Goal: Transaction & Acquisition: Purchase product/service

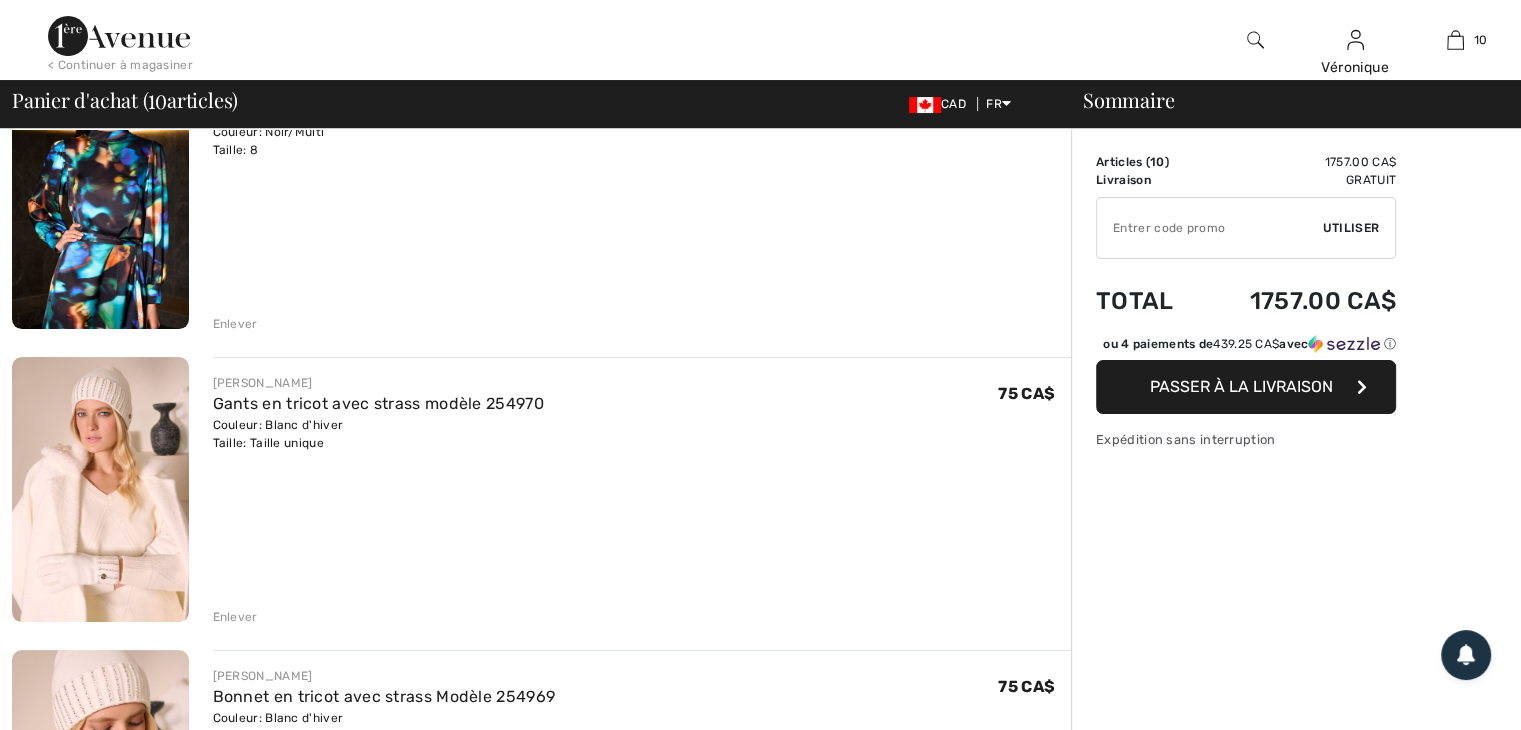
scroll to position [300, 0]
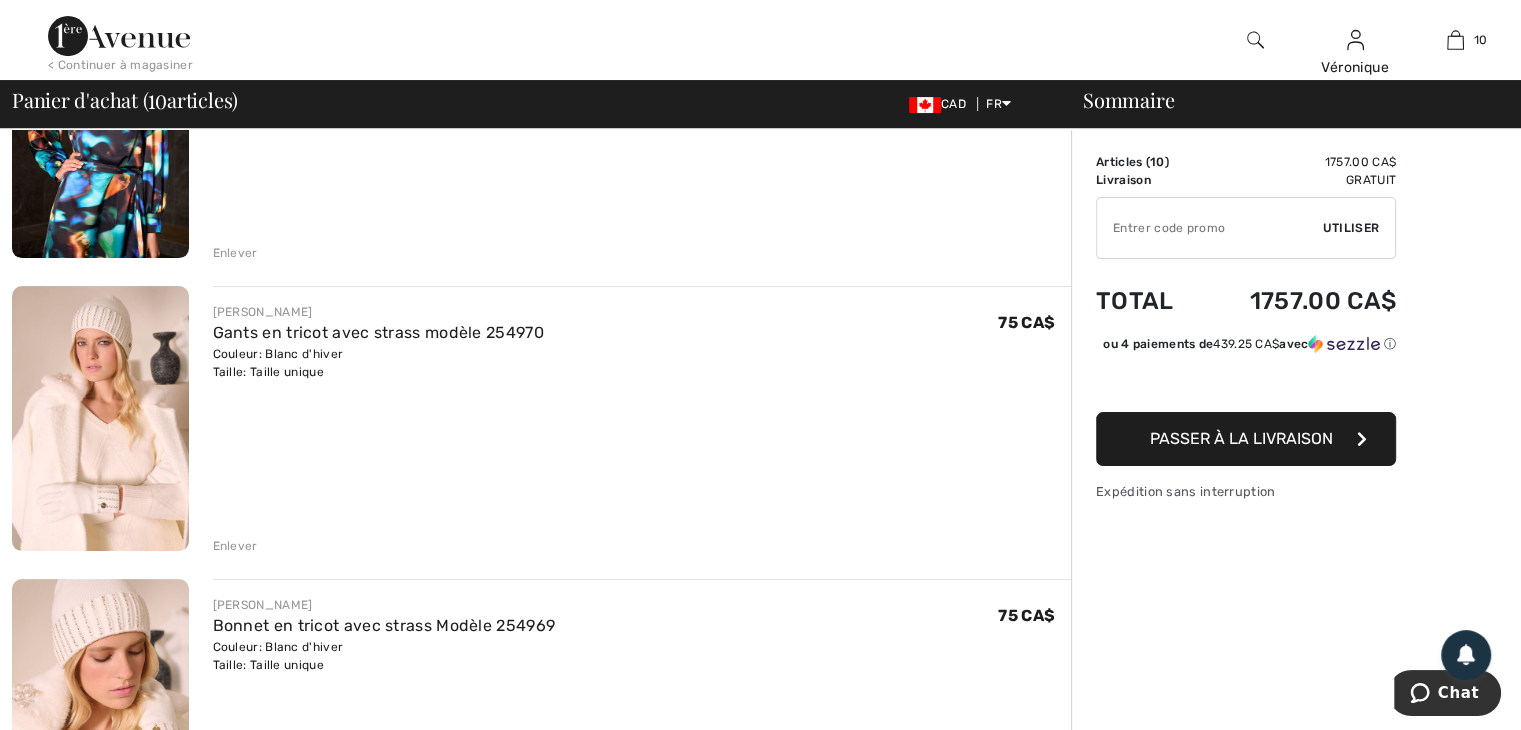
click at [234, 545] on div "Enlever" at bounding box center [235, 546] width 45 height 18
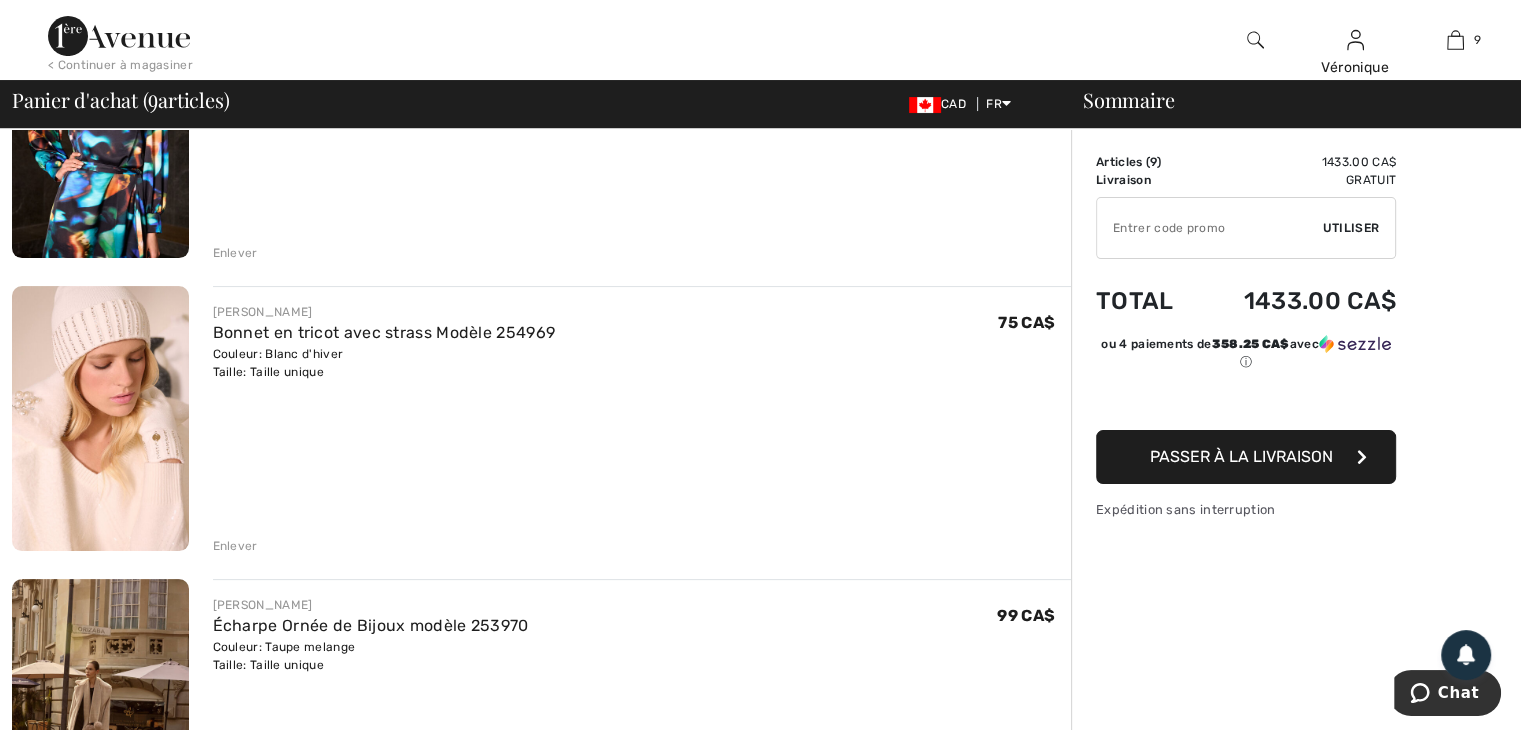
click at [234, 545] on div "Enlever" at bounding box center [235, 546] width 45 height 18
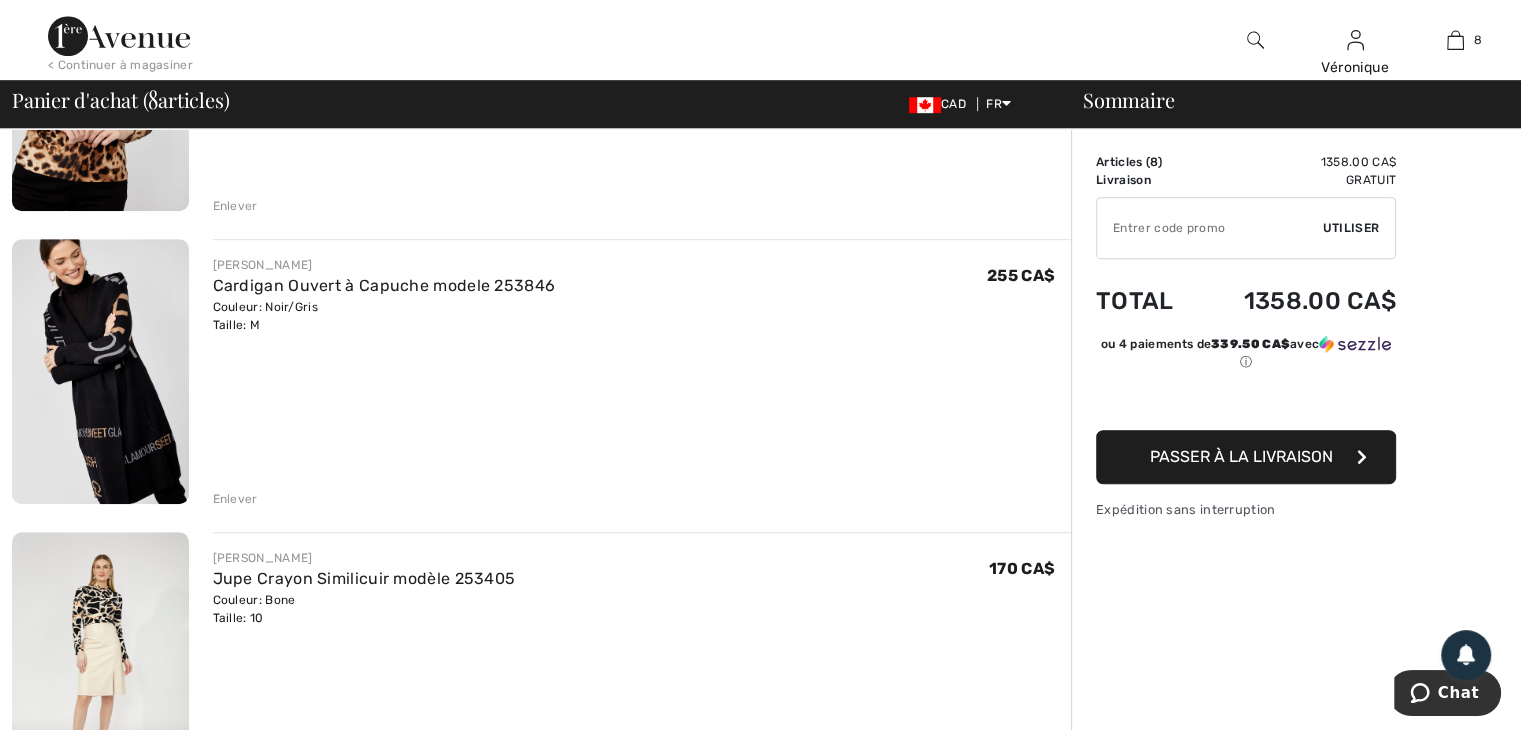
scroll to position [1400, 0]
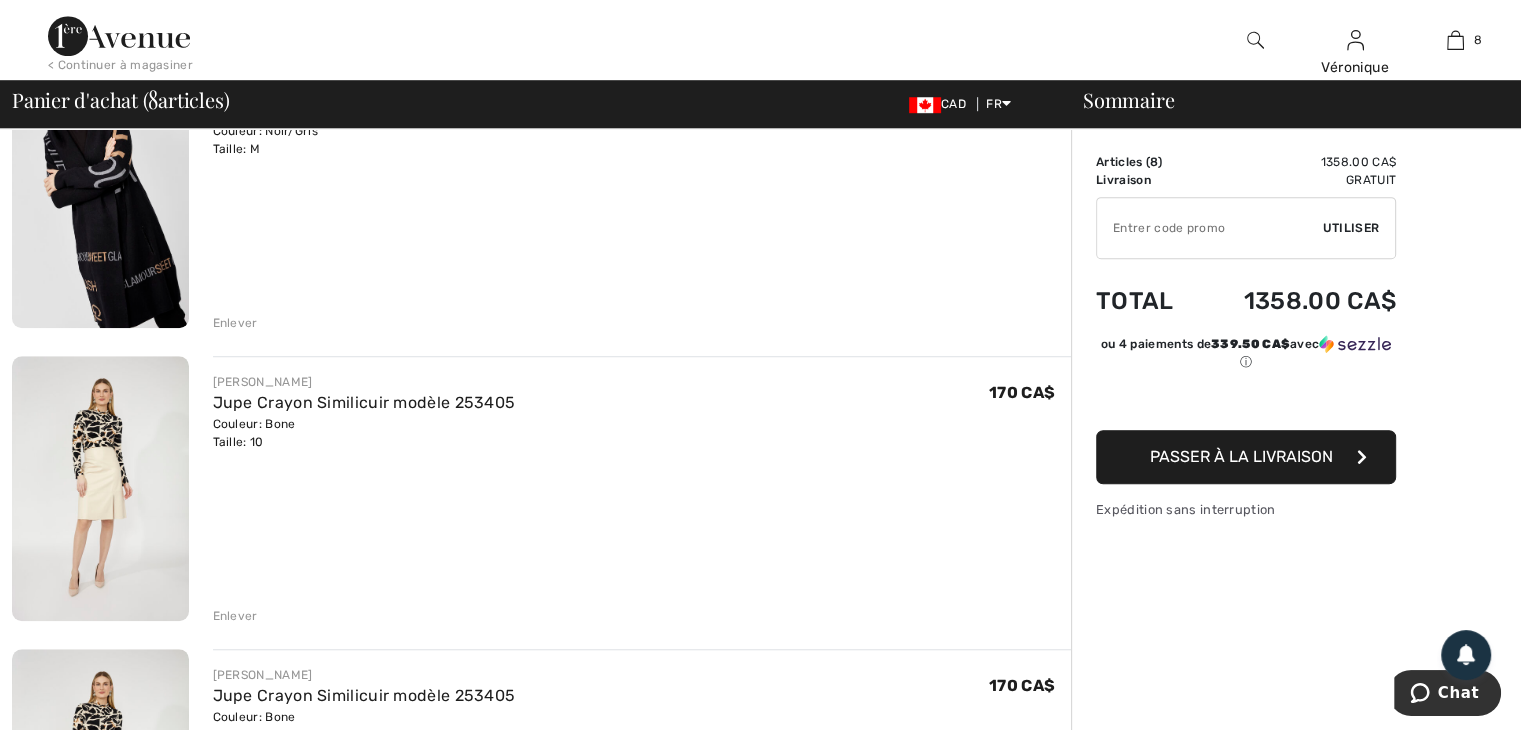
click at [236, 320] on div "Enlever" at bounding box center [235, 323] width 45 height 18
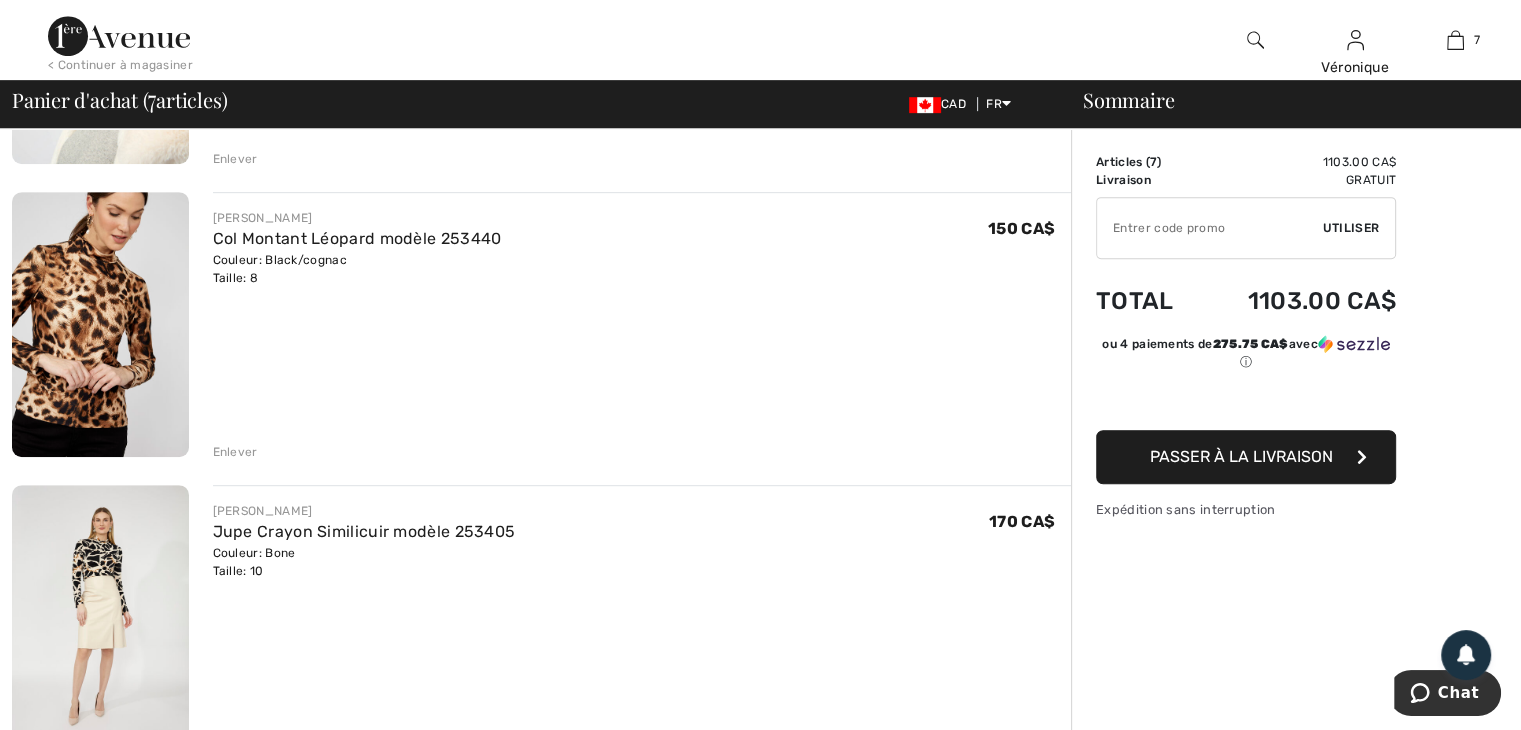
scroll to position [772, 0]
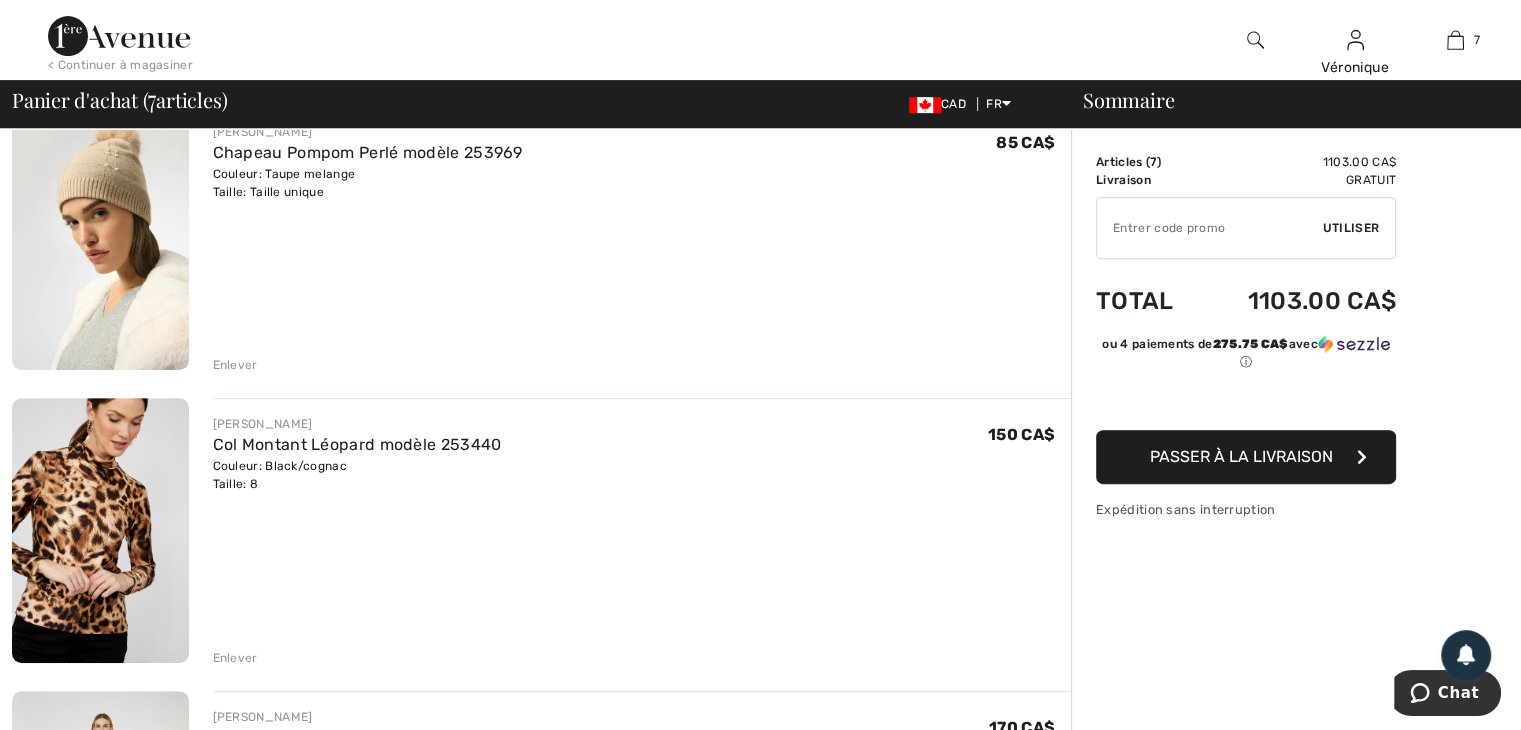
click at [229, 653] on div "Enlever" at bounding box center [235, 658] width 45 height 18
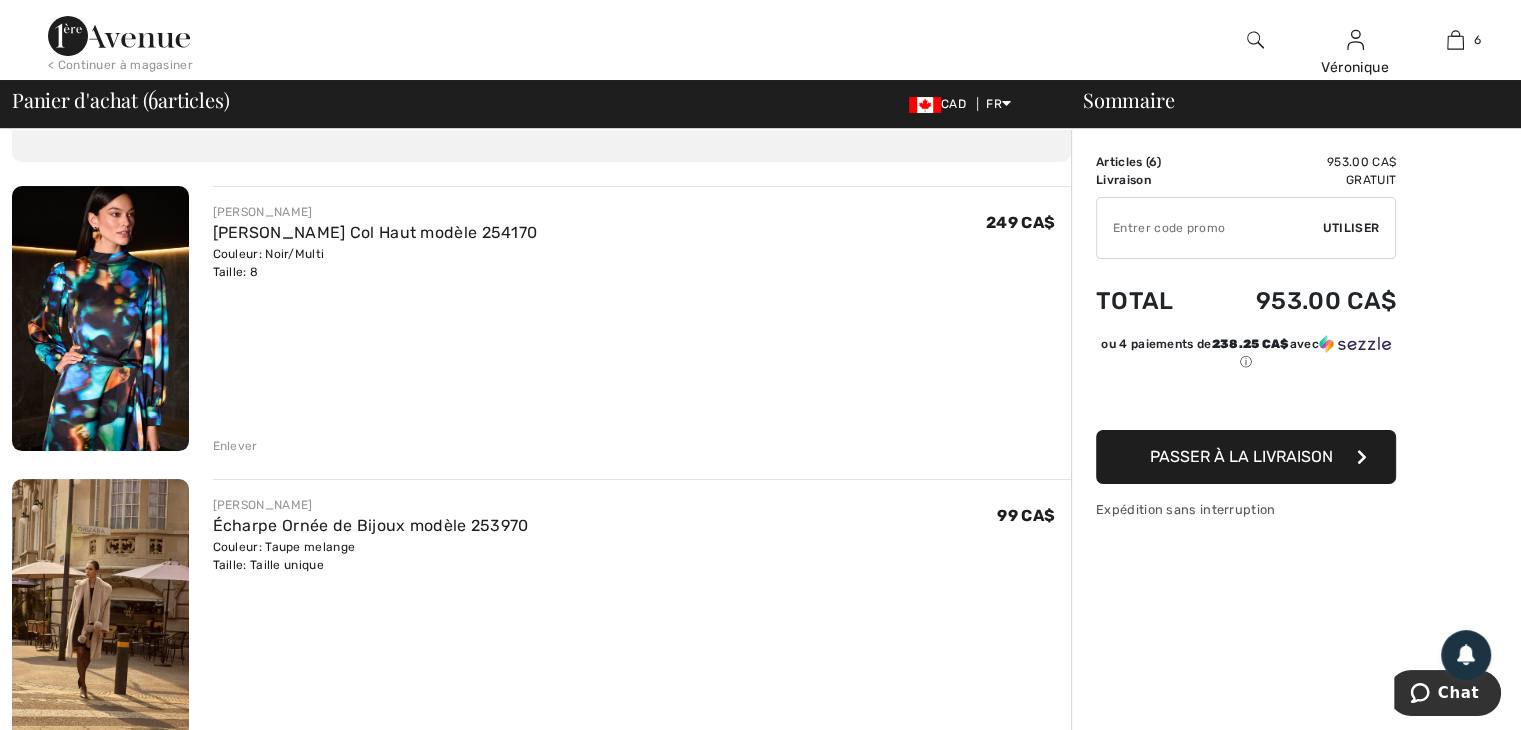
scroll to position [72, 0]
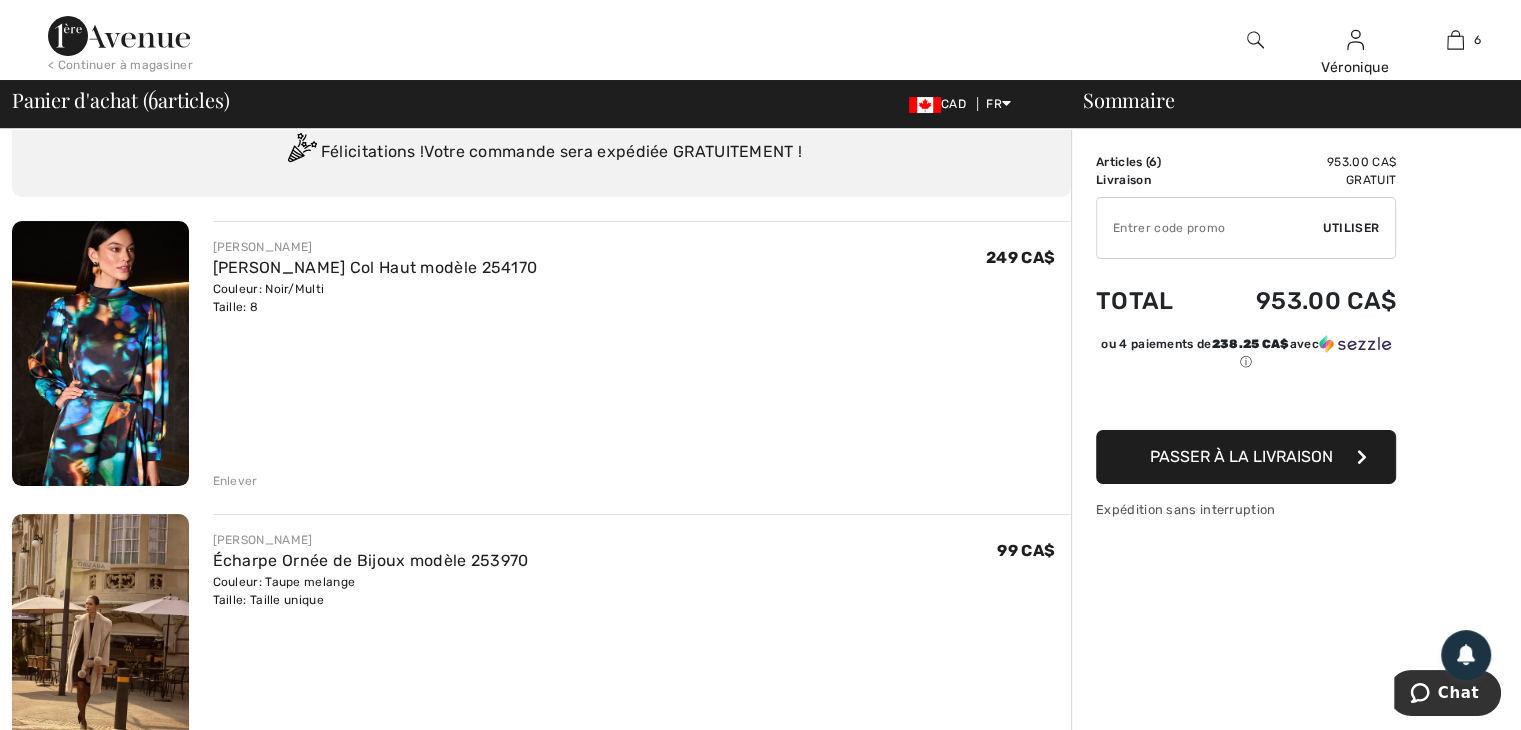
click at [239, 482] on div "Enlever" at bounding box center [235, 481] width 45 height 18
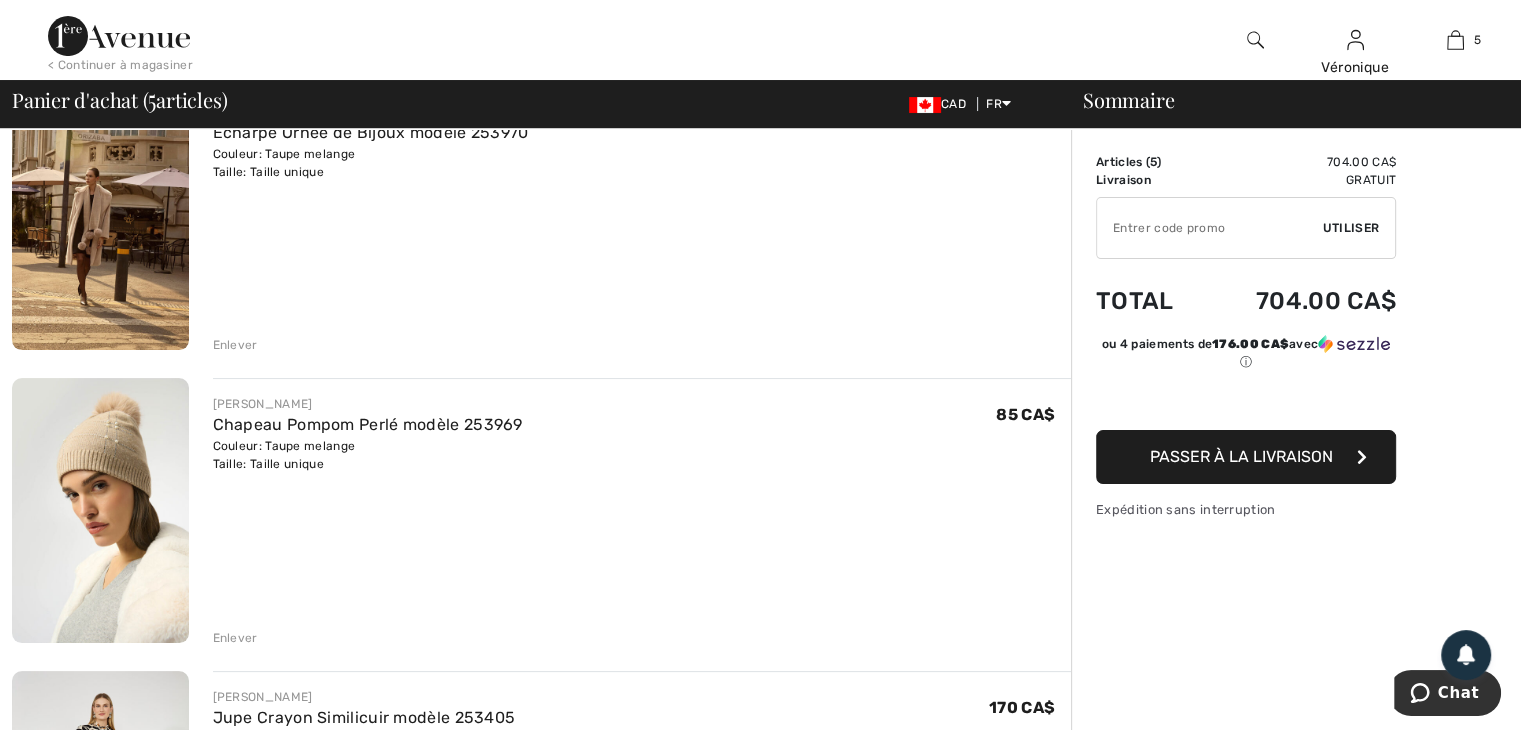
scroll to position [0, 0]
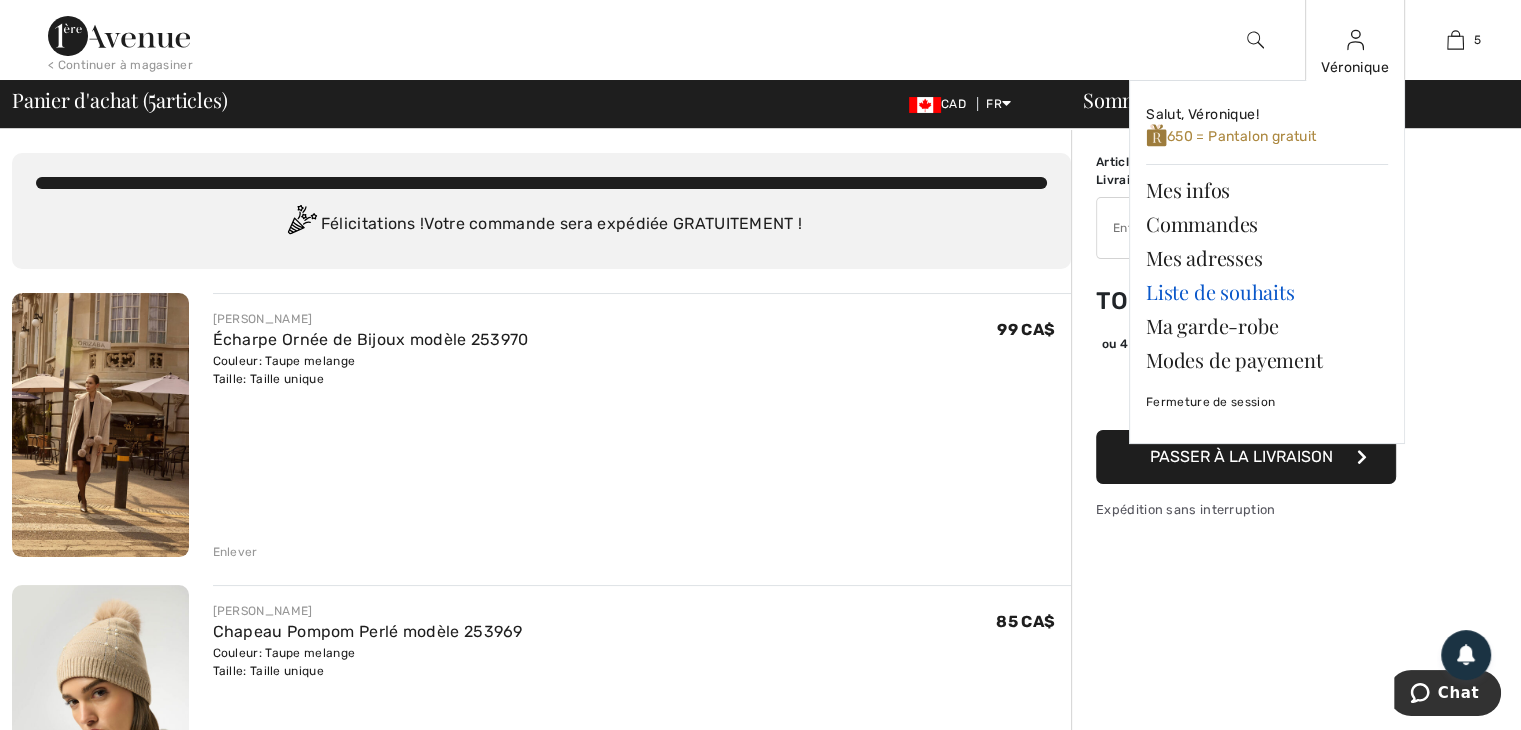
click at [1200, 291] on link "Liste de souhaits" at bounding box center [1267, 292] width 242 height 34
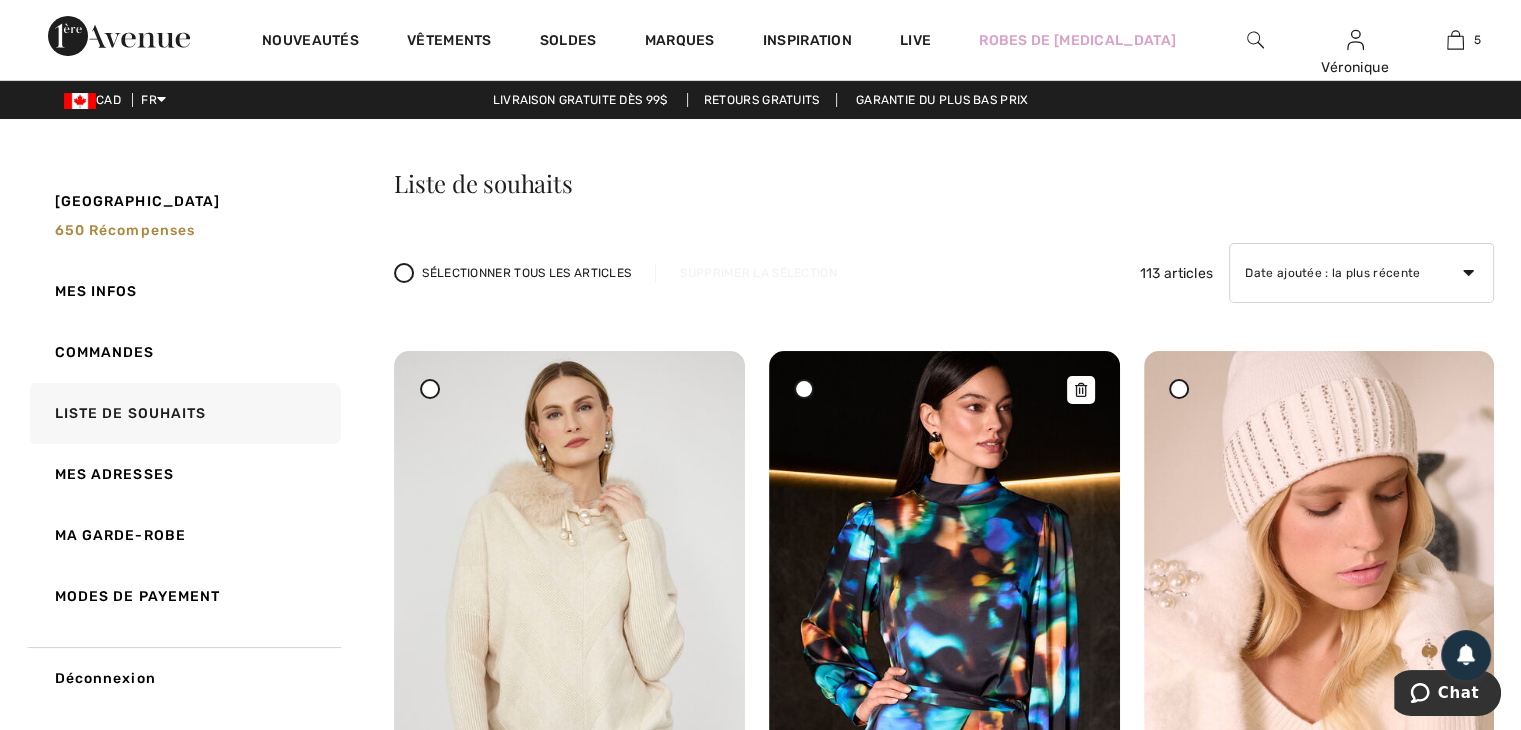
click at [958, 479] on img at bounding box center [944, 614] width 351 height 526
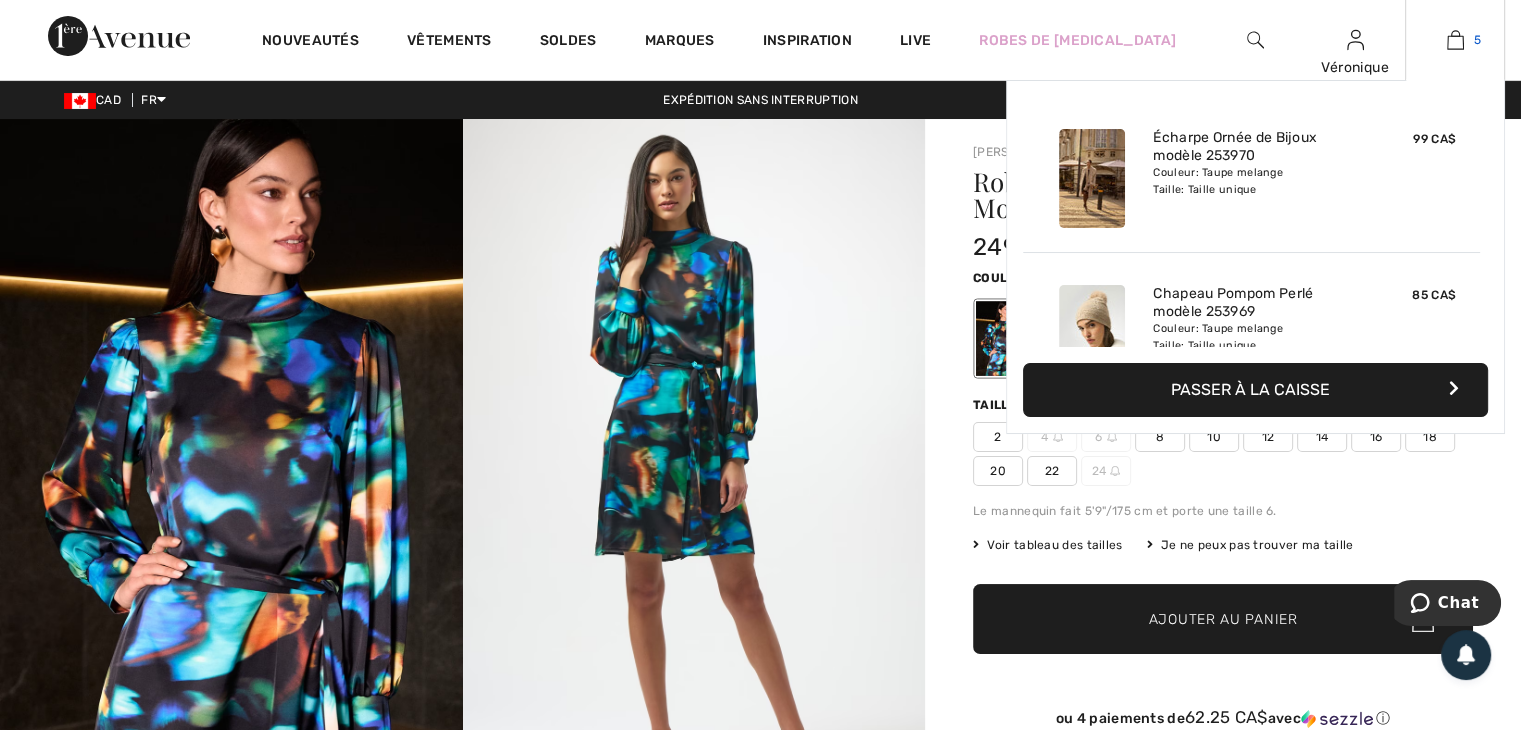
click at [1450, 38] on img at bounding box center [1455, 40] width 17 height 24
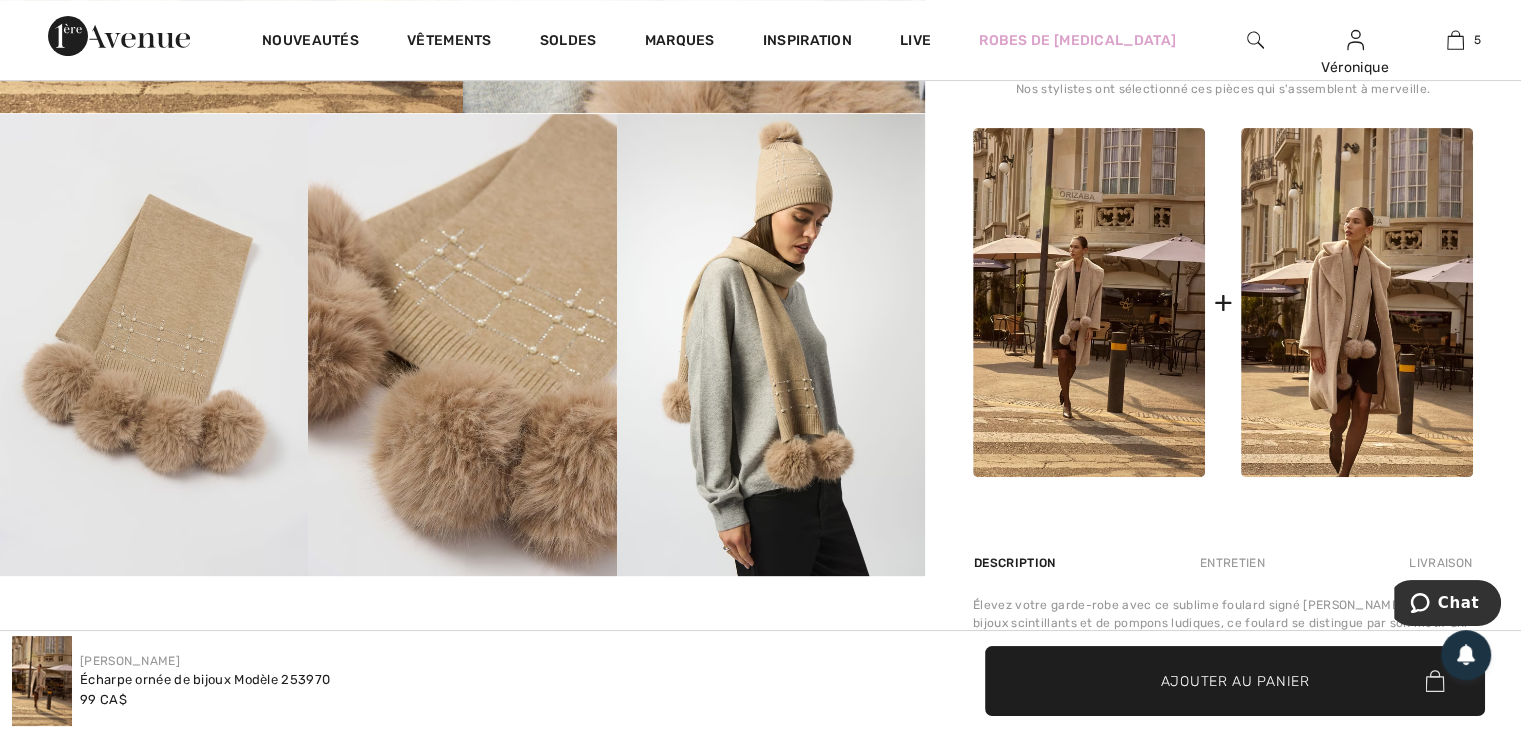
scroll to position [700, 0]
click at [938, 493] on div "Joseph Ribkoff Écrire un commentaire Écharpe ornée de bijoux Modèle 253970 99 C…" at bounding box center [1223, 200] width 596 height 1563
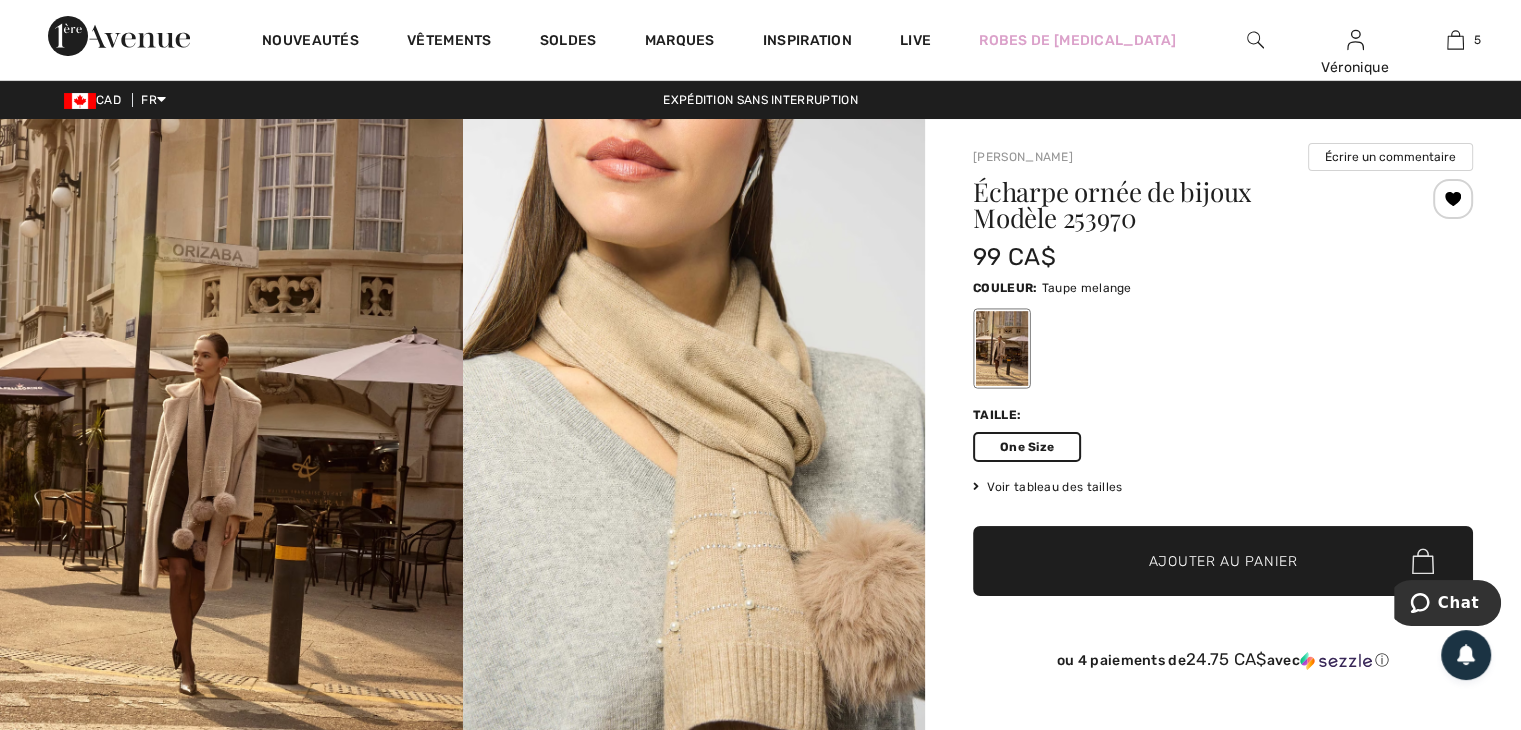
scroll to position [0, 0]
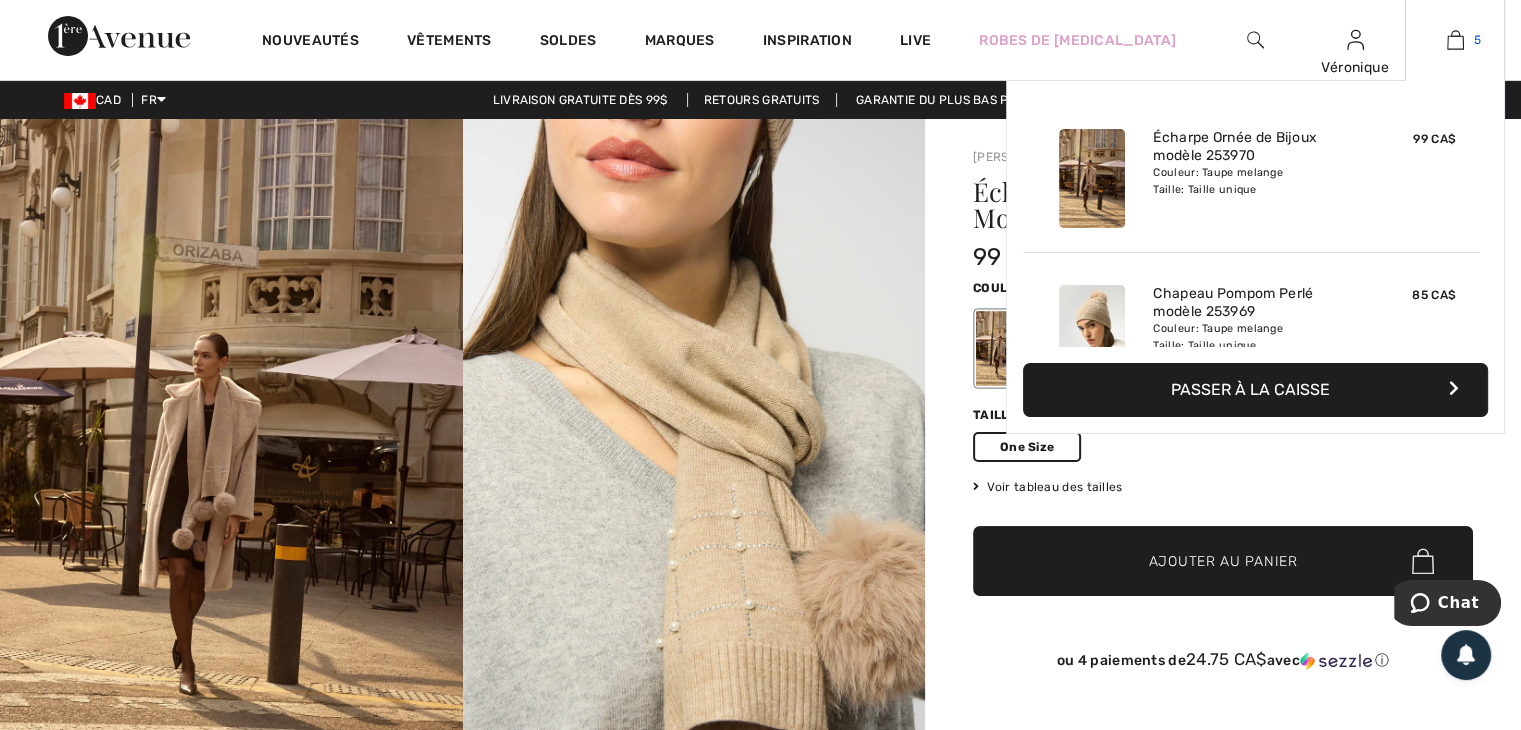
click at [1448, 41] on img at bounding box center [1455, 40] width 17 height 24
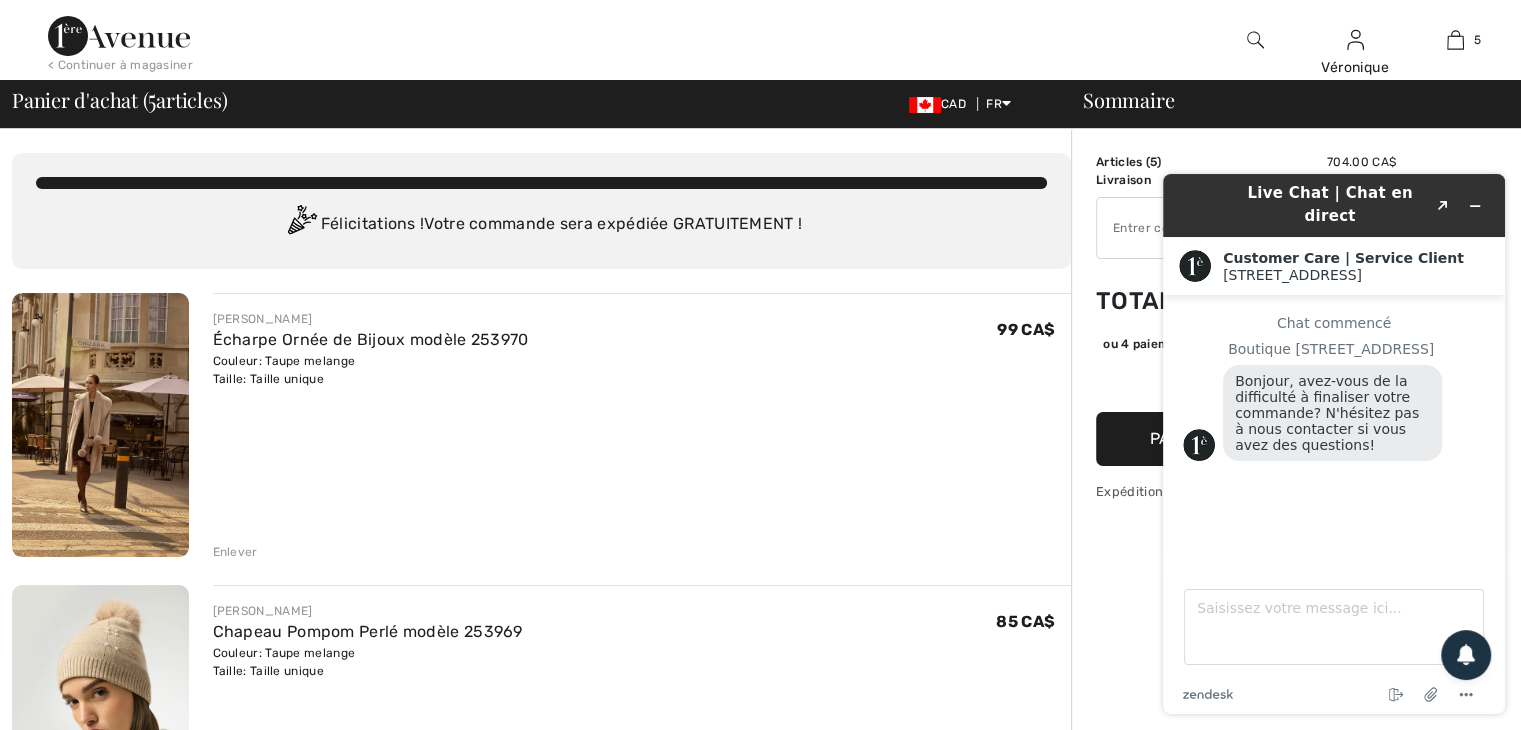
click at [235, 554] on div "Enlever" at bounding box center [235, 552] width 45 height 18
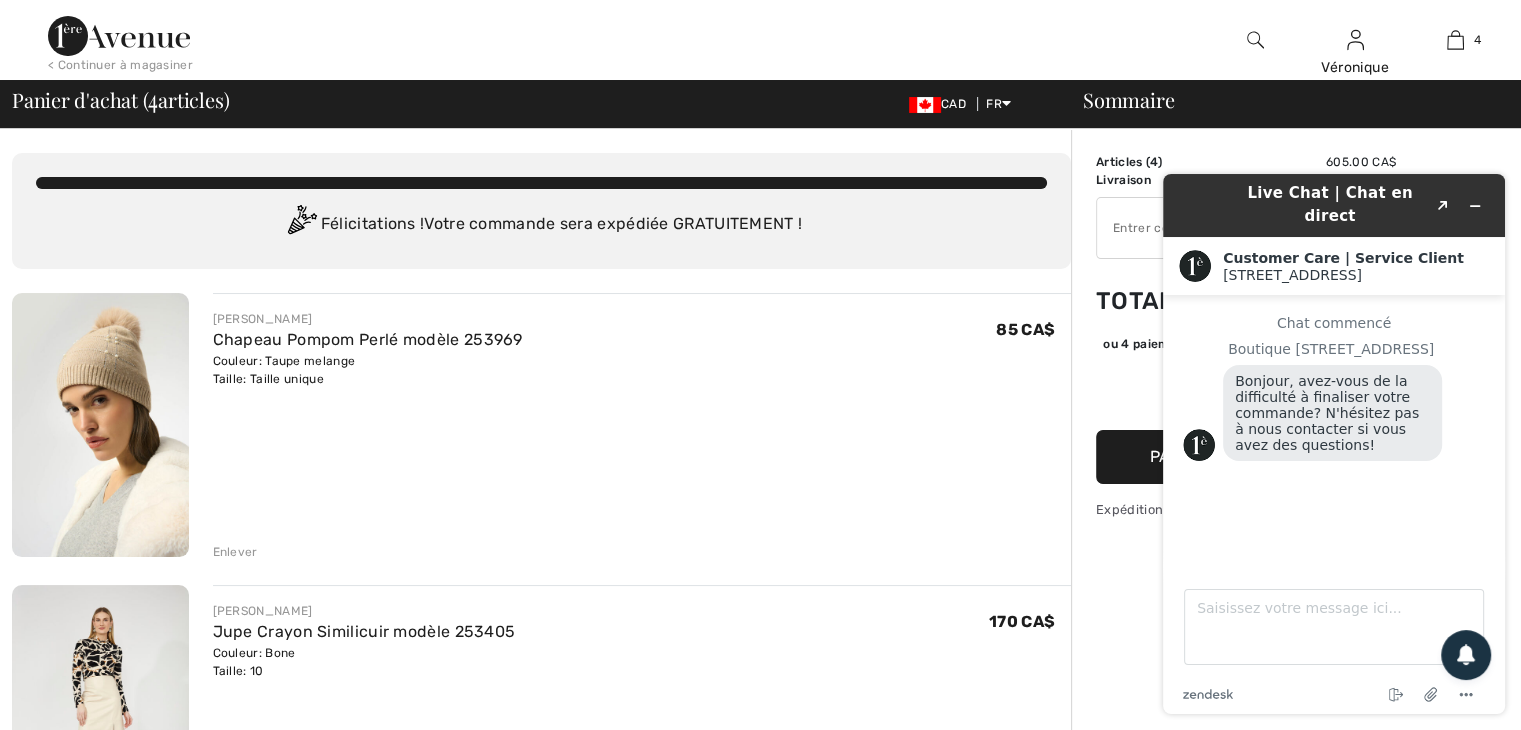
click at [235, 554] on div "Enlever" at bounding box center [235, 552] width 45 height 18
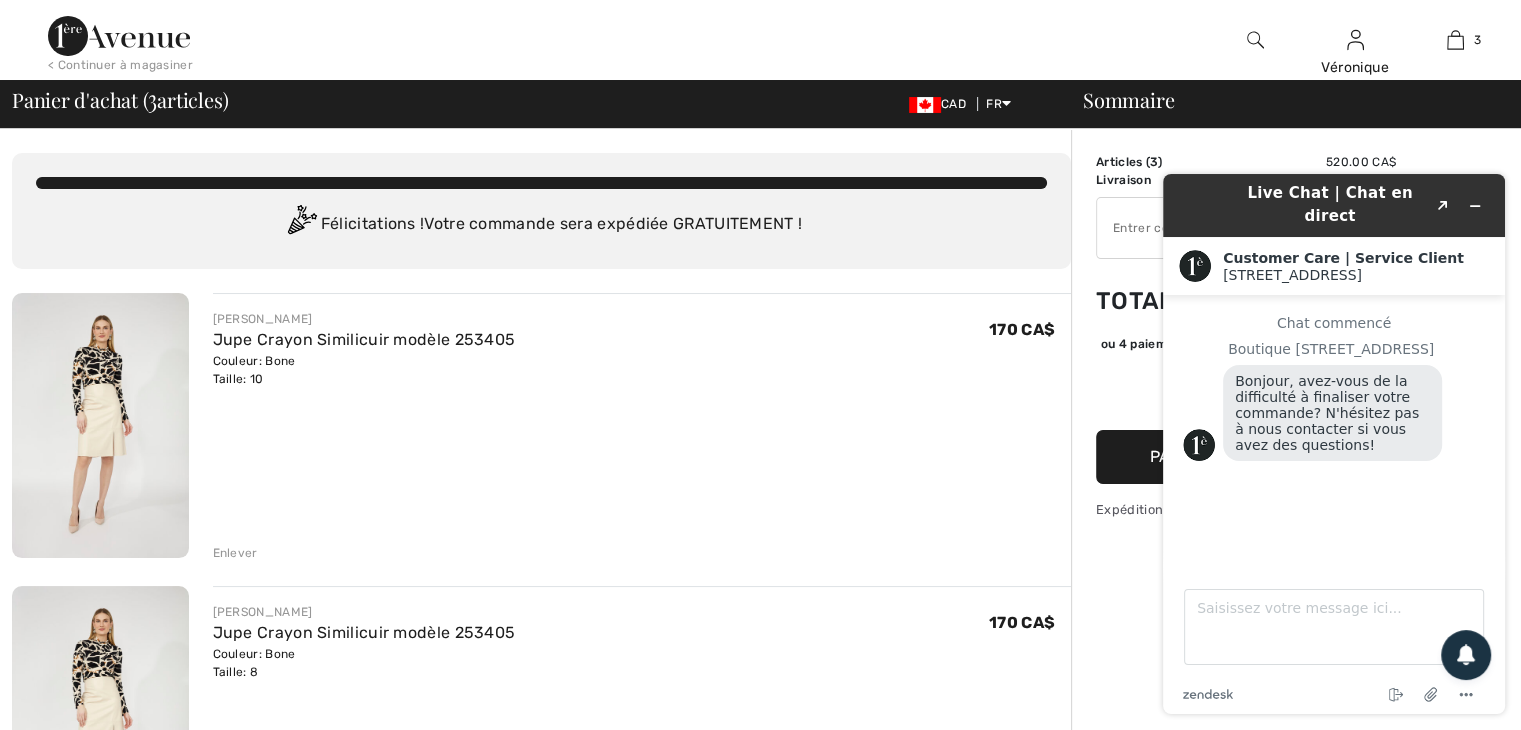
click at [127, 38] on img at bounding box center [119, 36] width 142 height 40
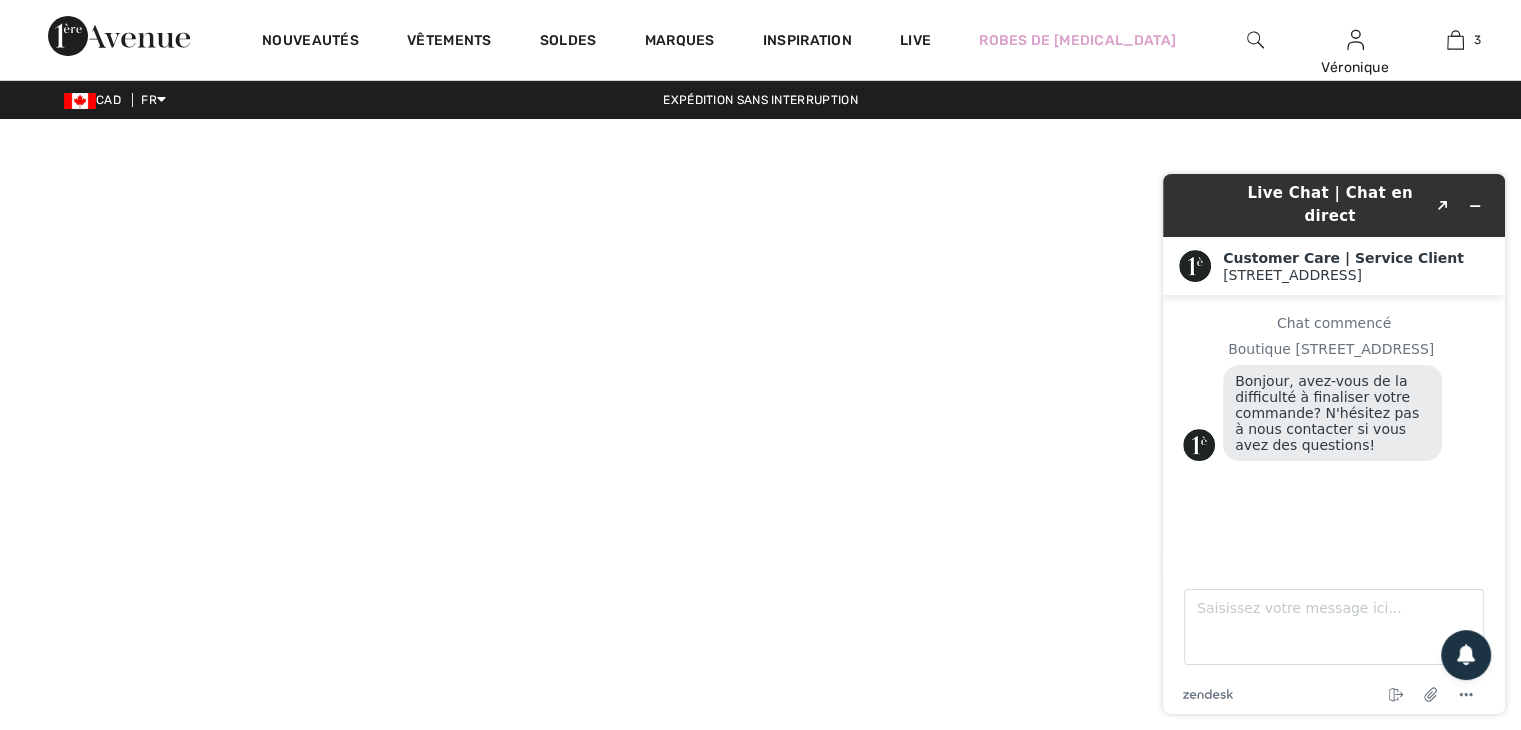
click at [1252, 33] on img at bounding box center [1255, 40] width 17 height 24
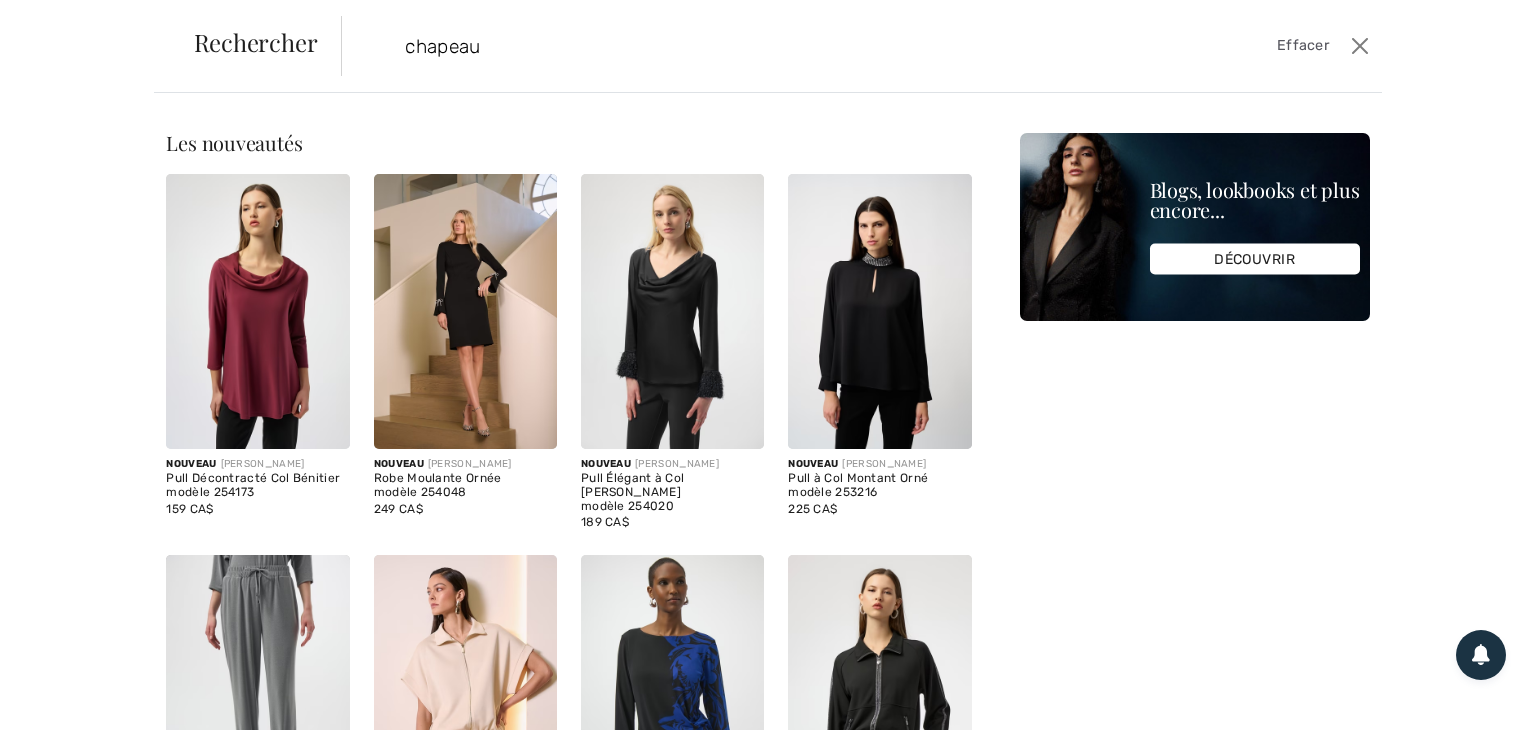
type input "chapeau"
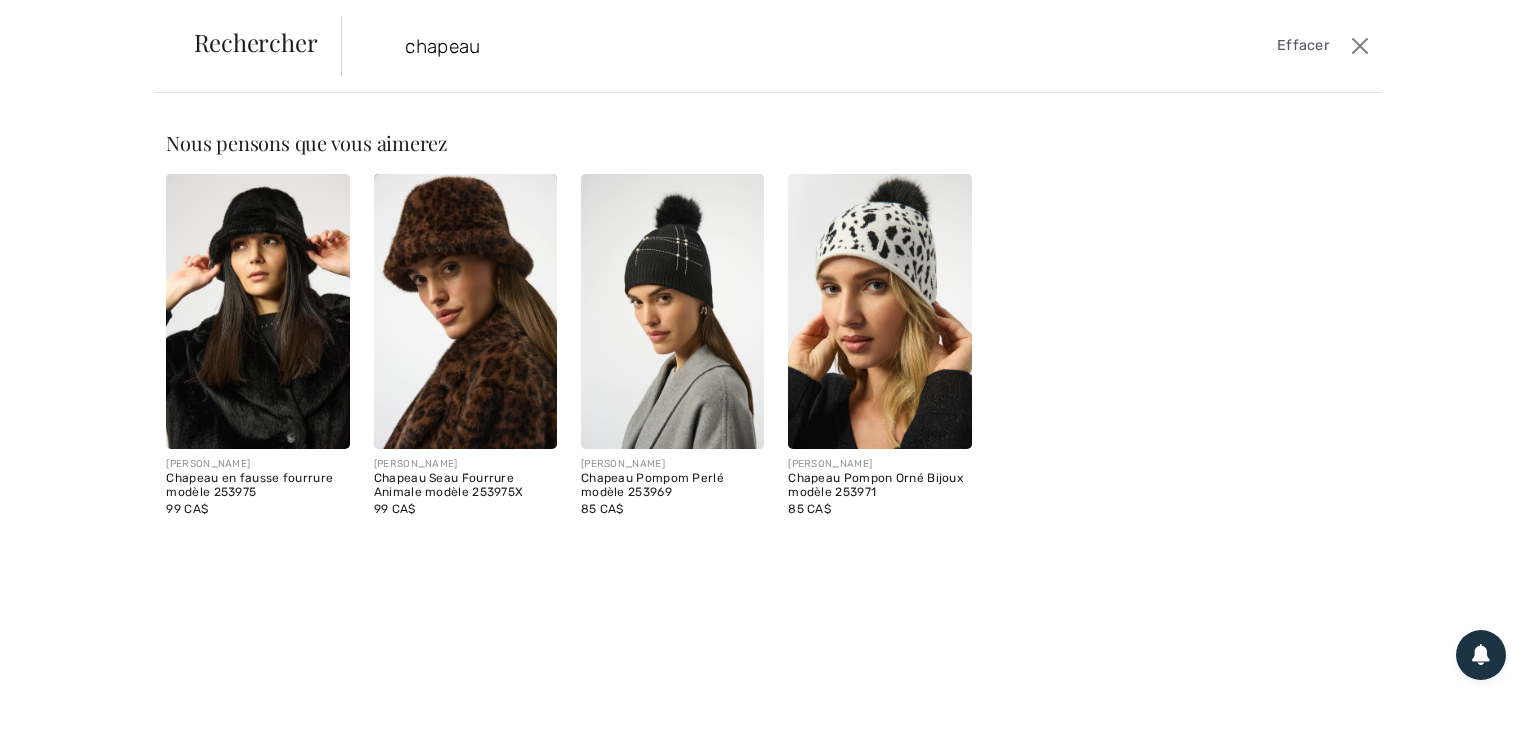
click at [672, 298] on img at bounding box center [672, 311] width 183 height 275
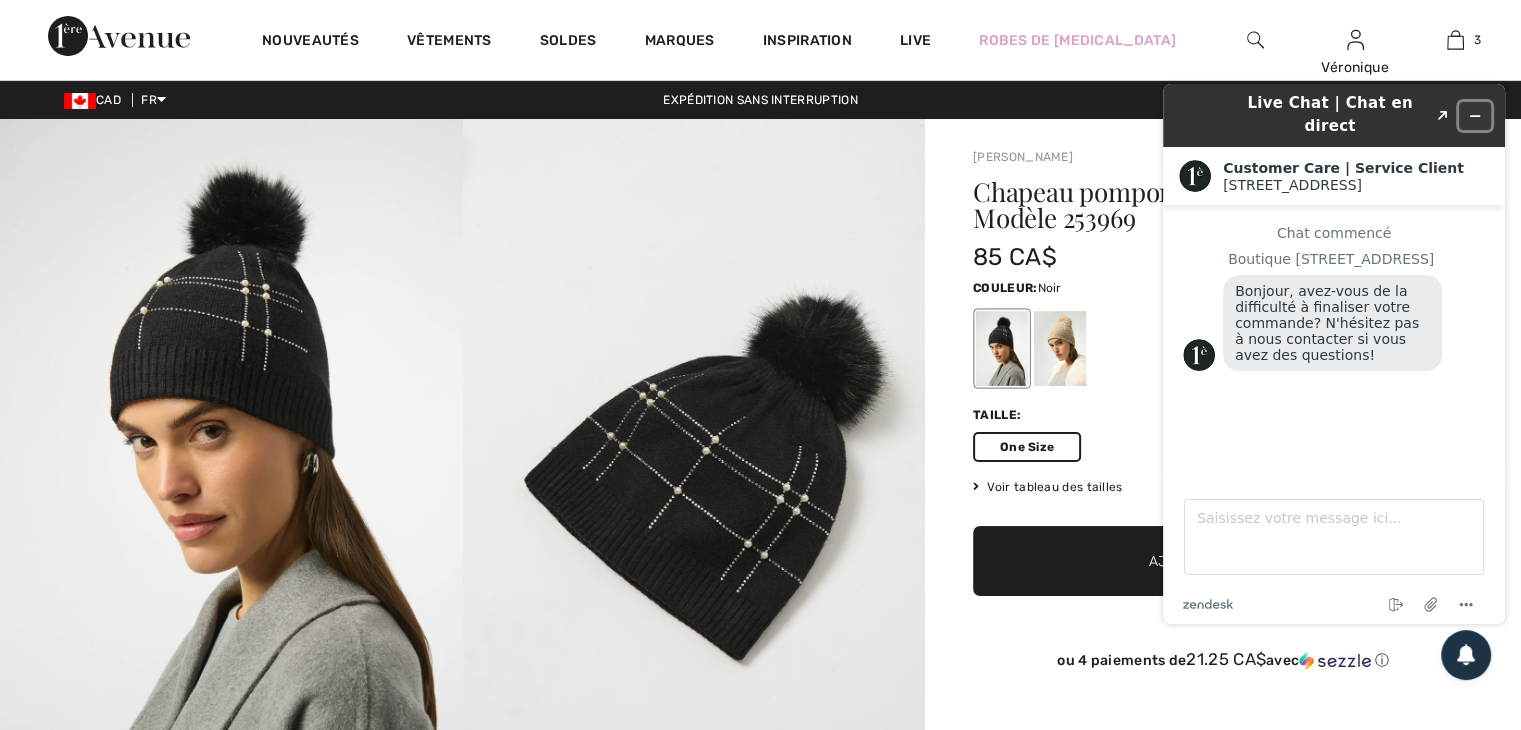
click at [1480, 109] on icon "Réduire le widget" at bounding box center [1475, 116] width 14 height 14
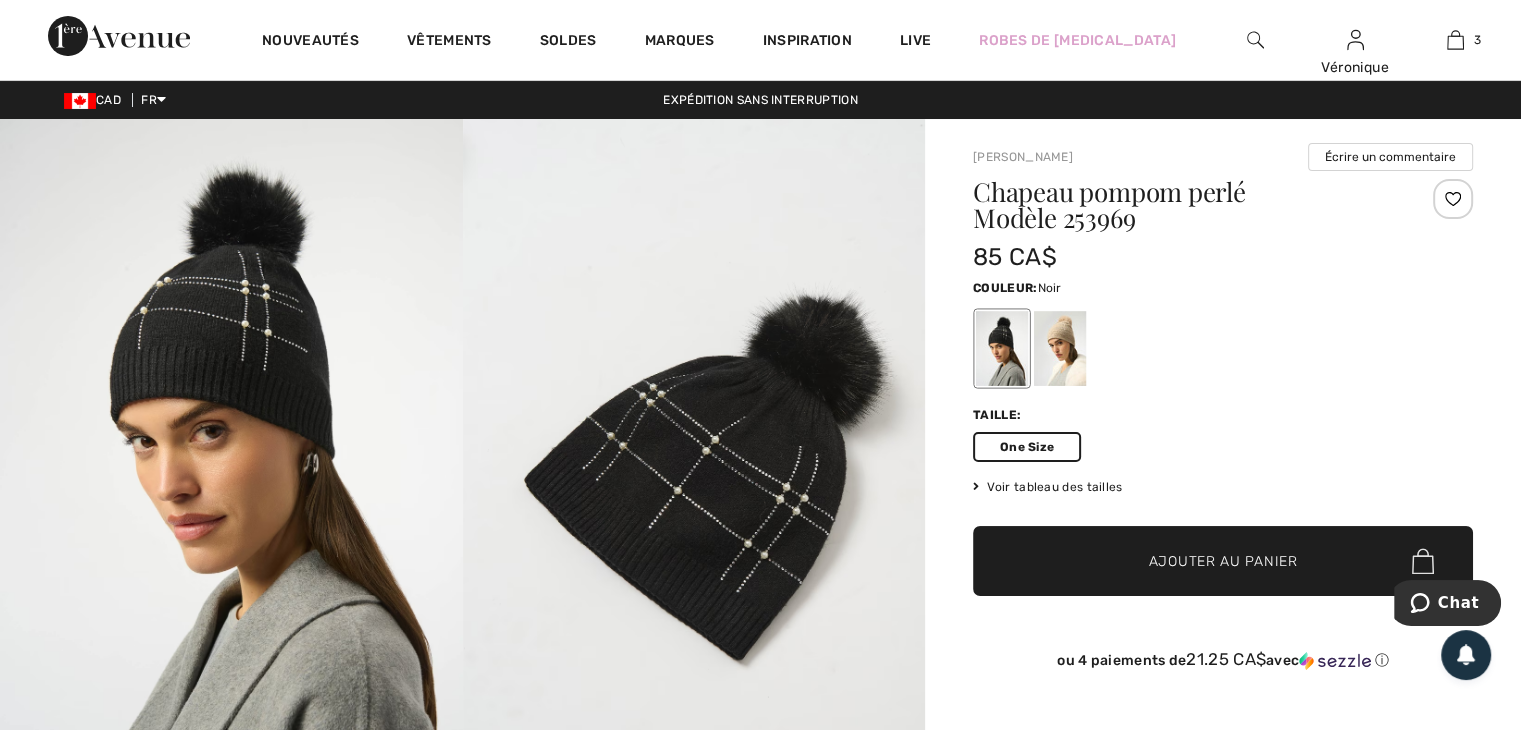
click at [1260, 568] on span "Ajouter au panier" at bounding box center [1223, 561] width 149 height 21
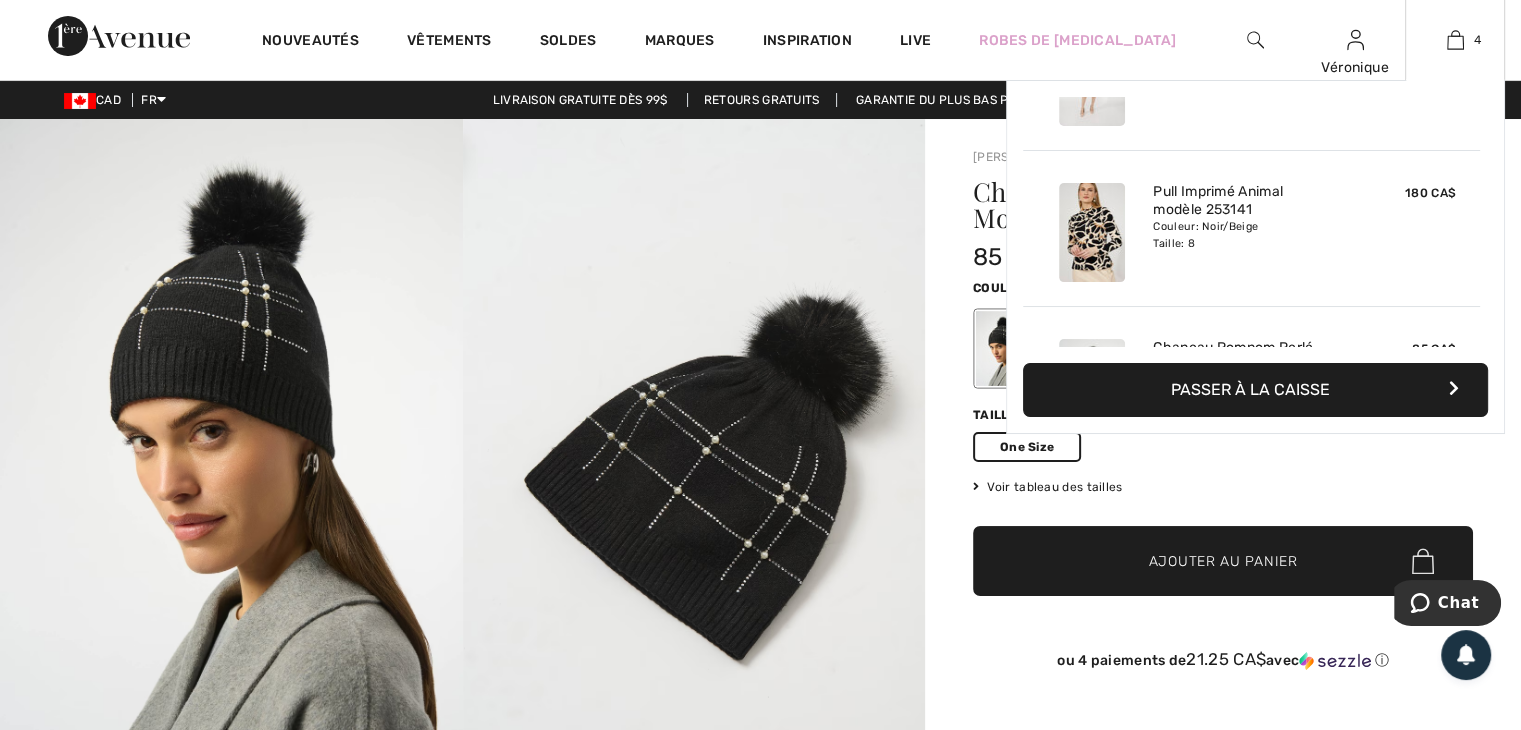
scroll to position [72, 0]
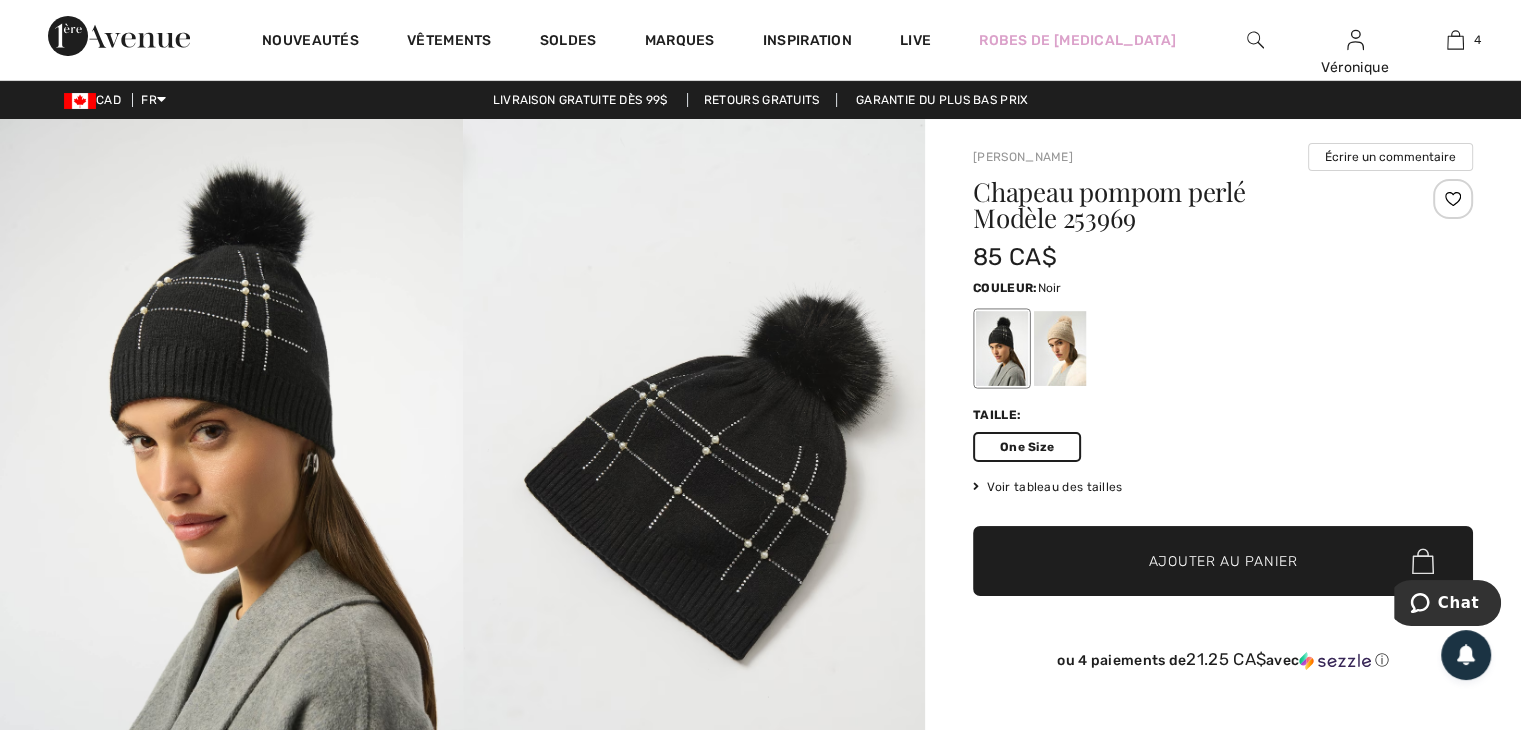
click at [1180, 453] on div "One Size" at bounding box center [1223, 447] width 500 height 30
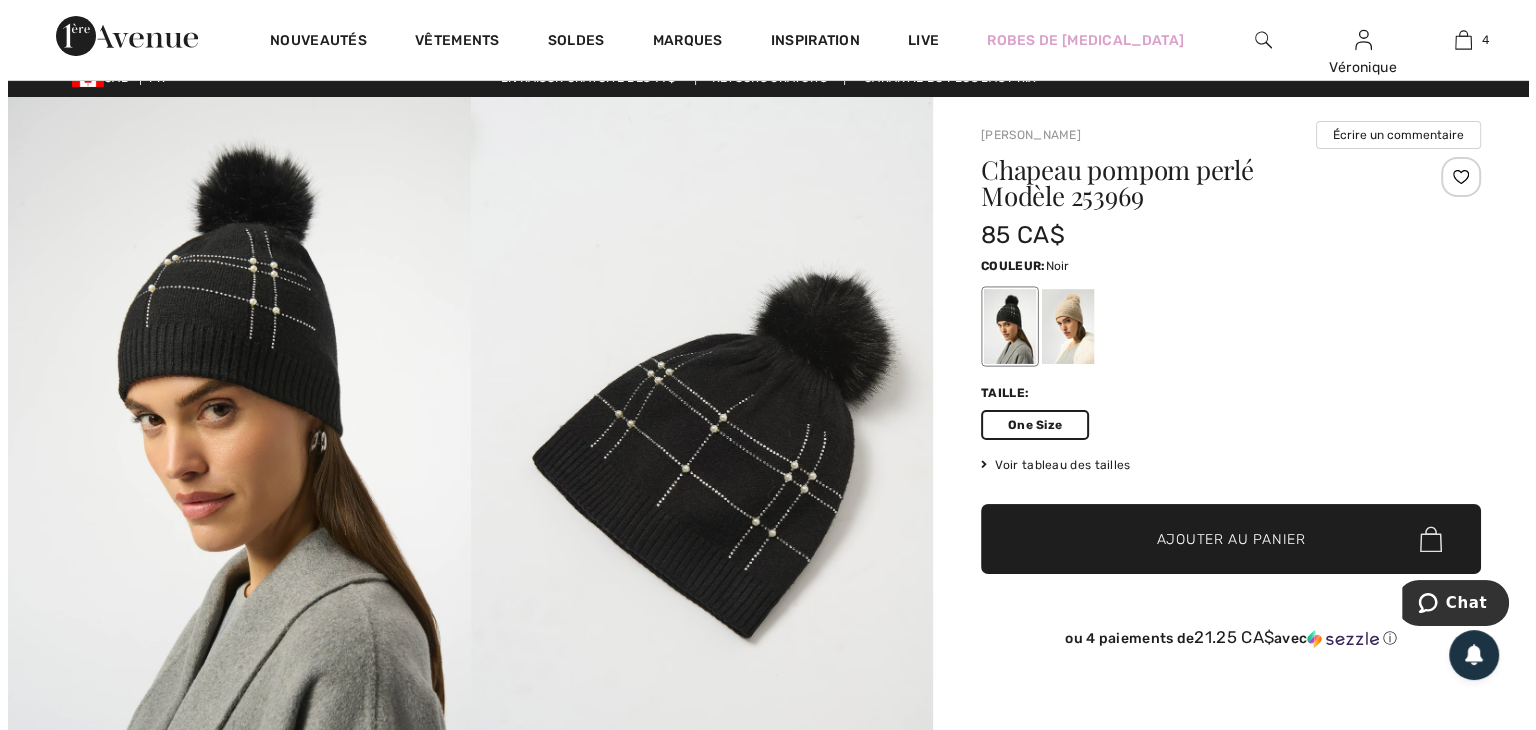
scroll to position [0, 0]
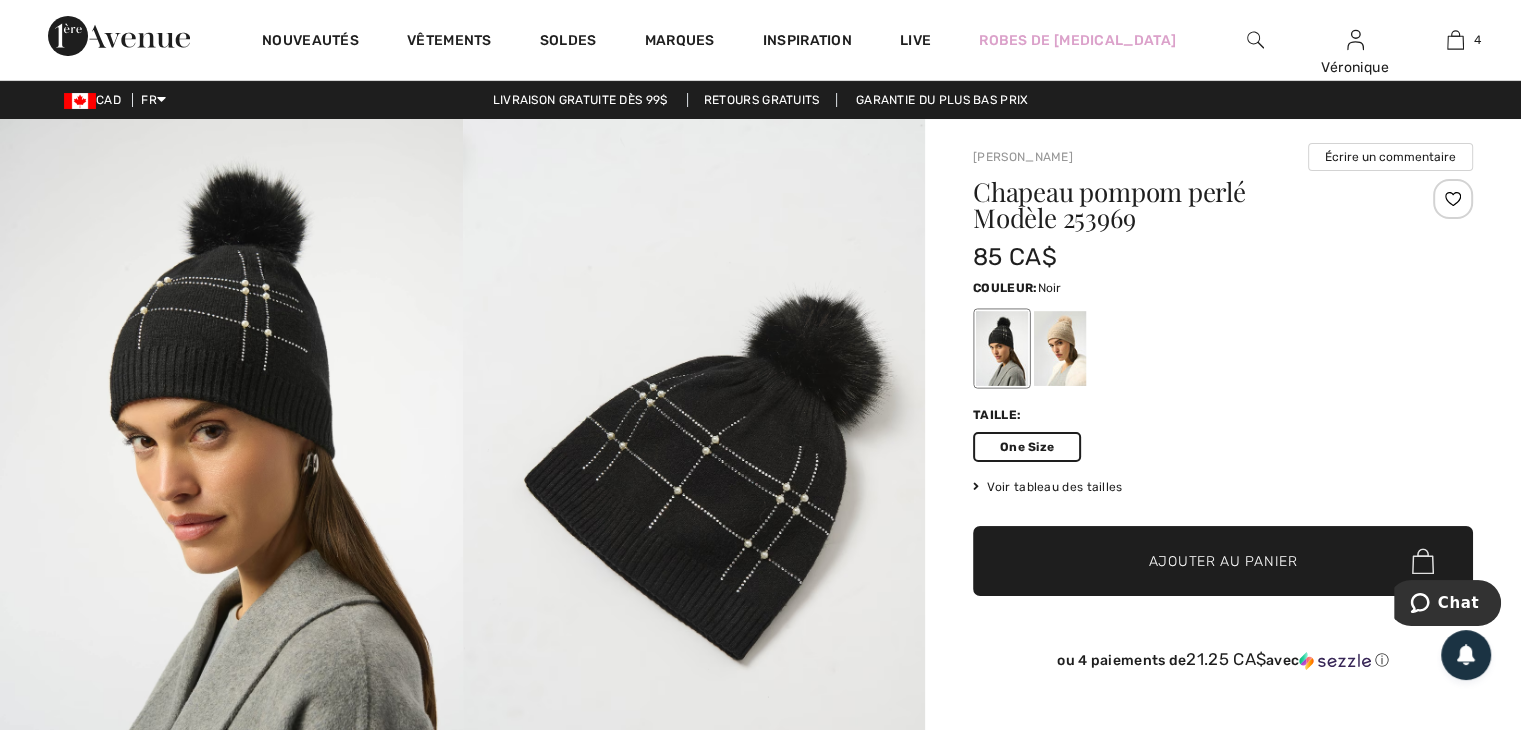
click at [1257, 37] on img at bounding box center [1255, 40] width 17 height 24
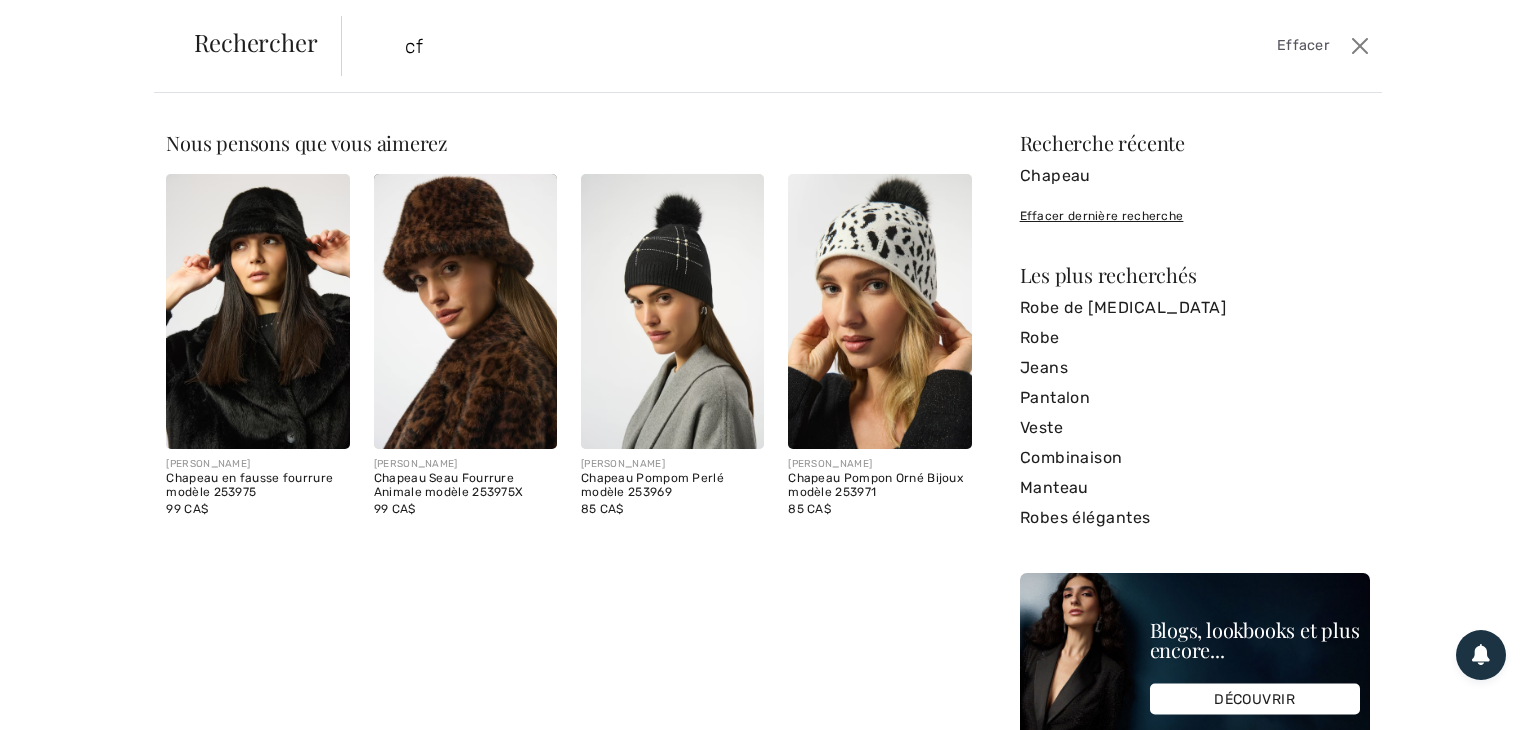
type input "c"
type input "foulard"
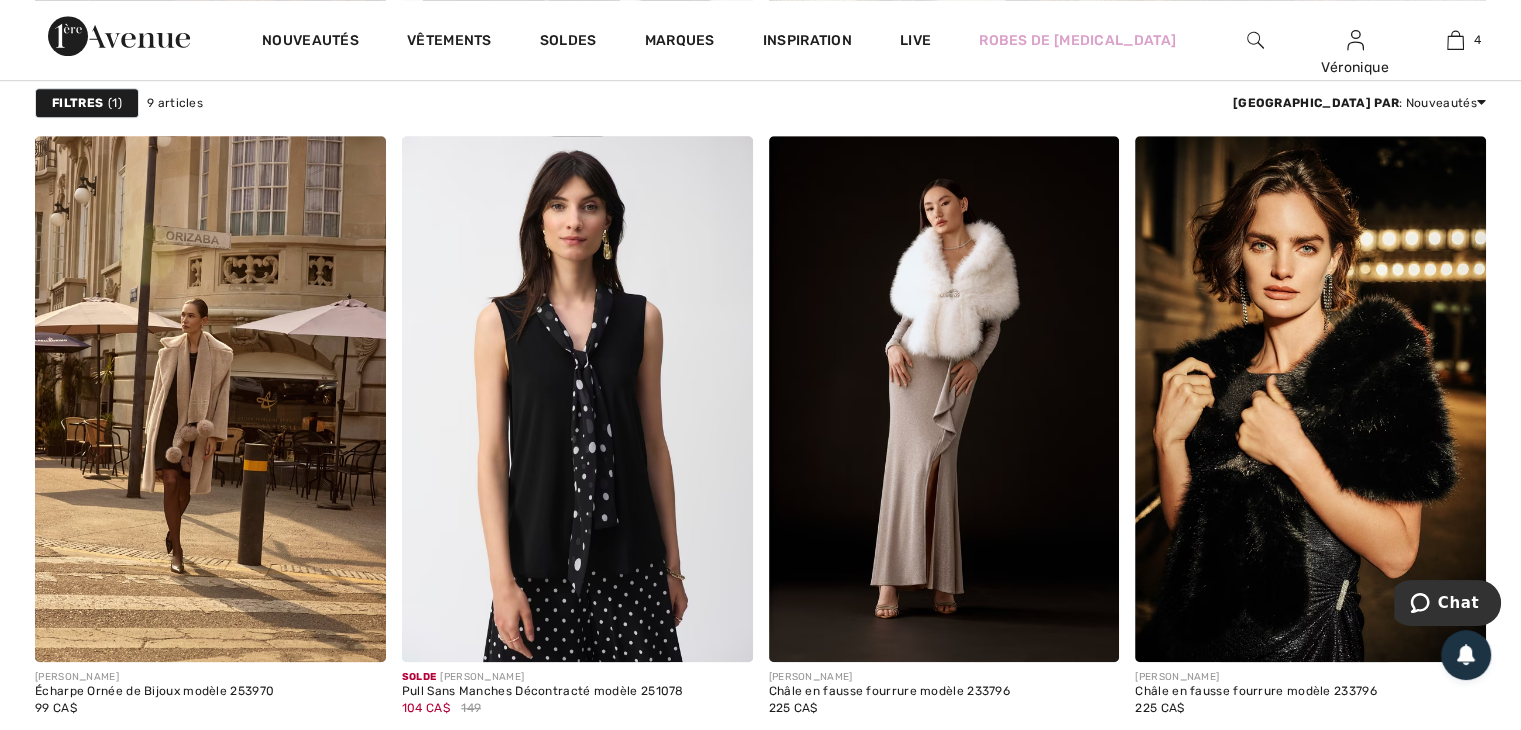
scroll to position [1400, 0]
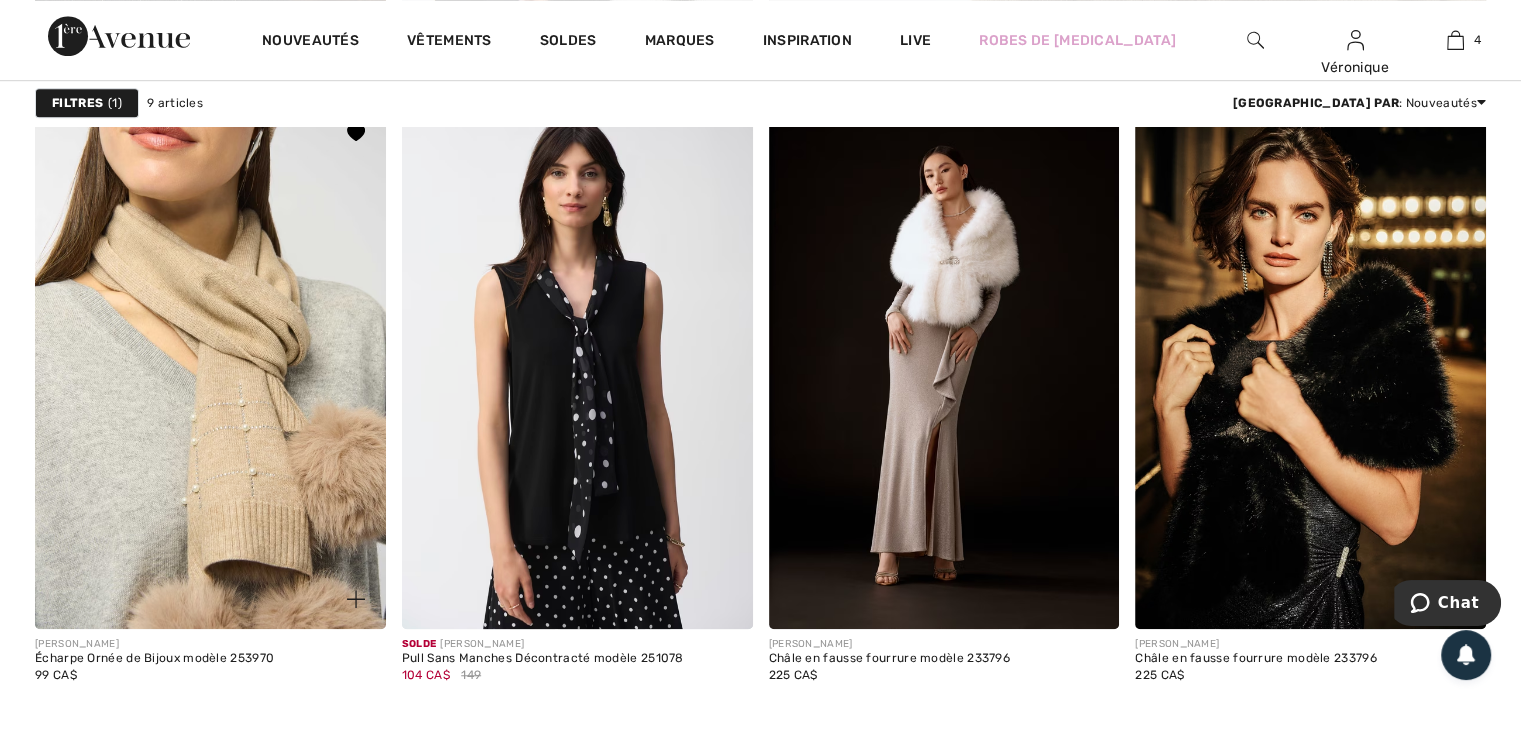
click at [174, 393] on img at bounding box center [210, 366] width 351 height 526
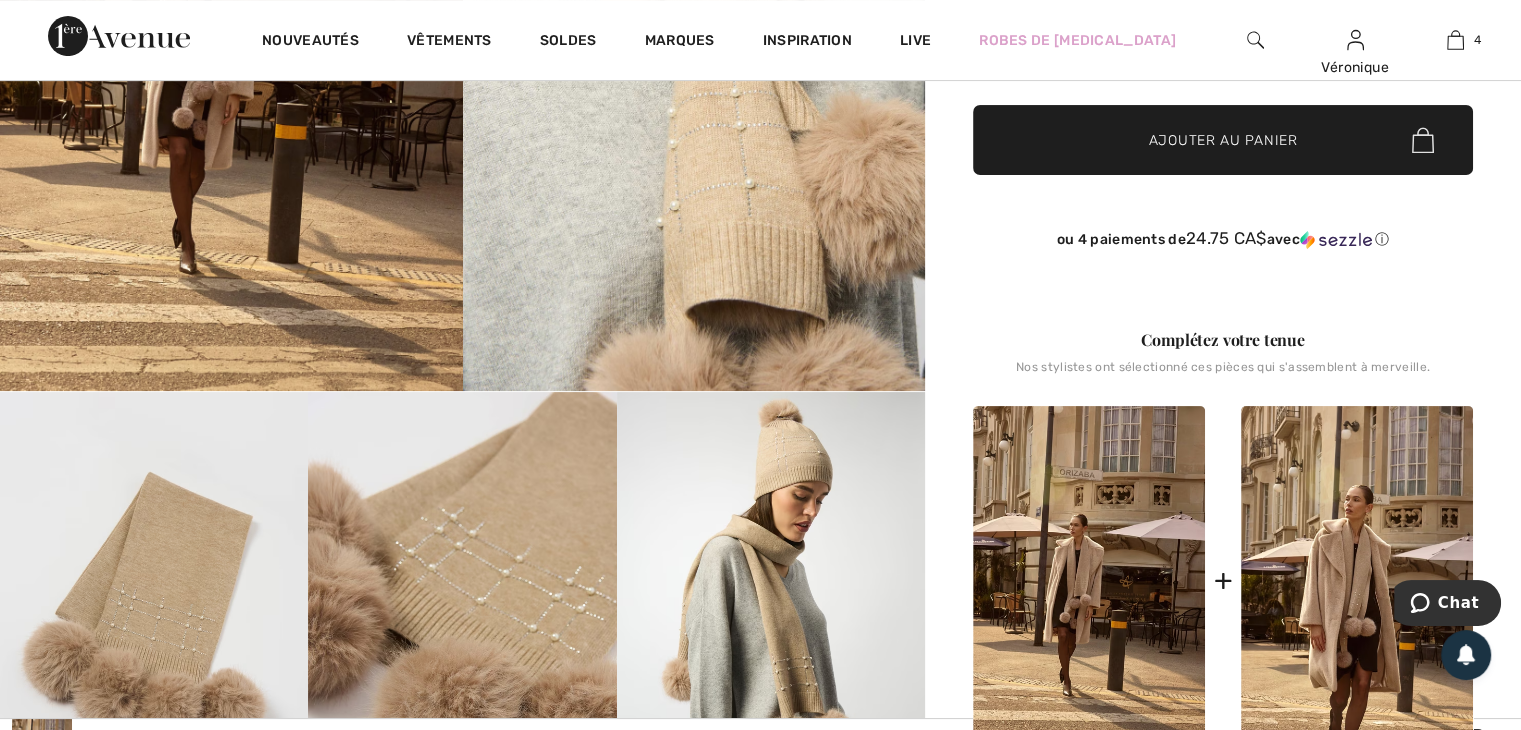
scroll to position [400, 0]
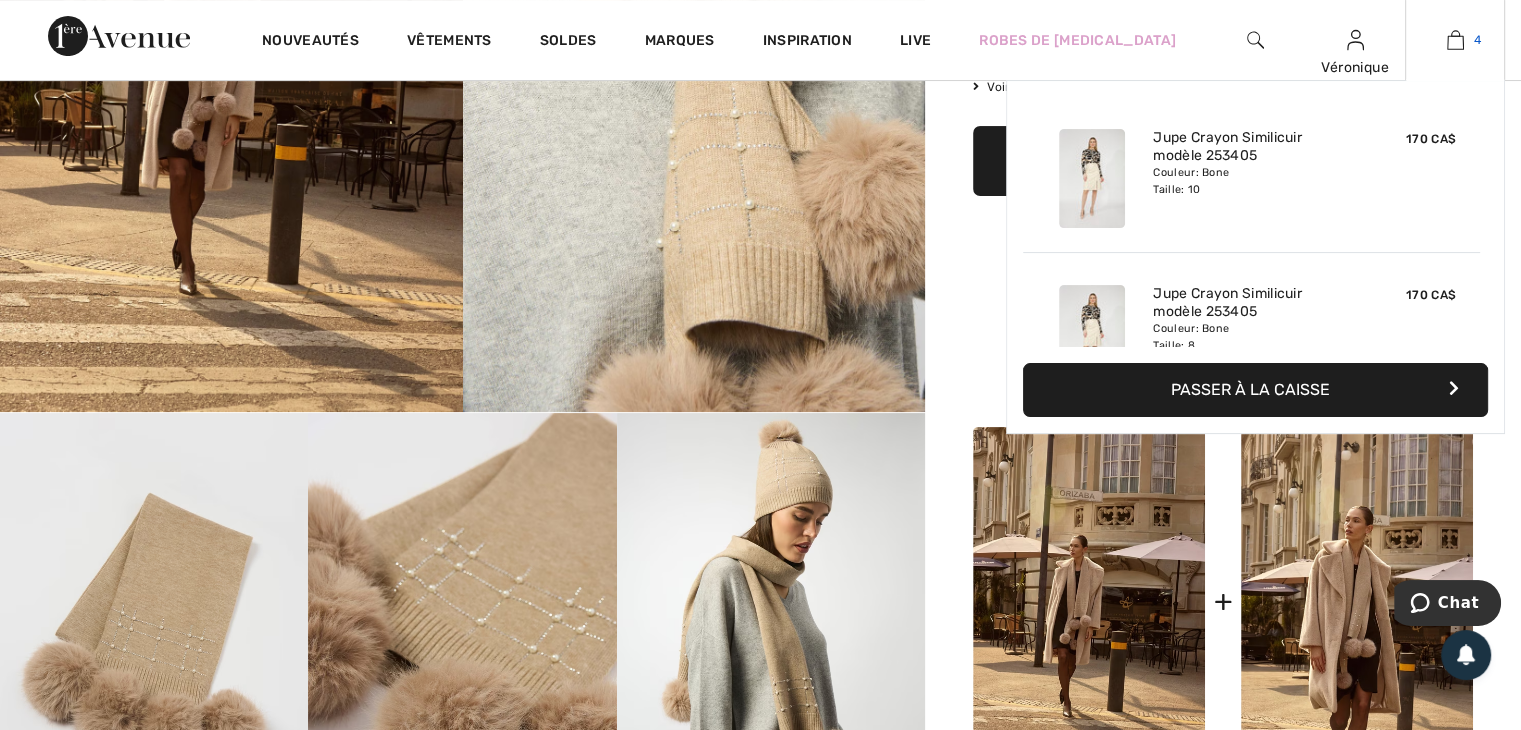
click at [1453, 35] on img at bounding box center [1455, 40] width 17 height 24
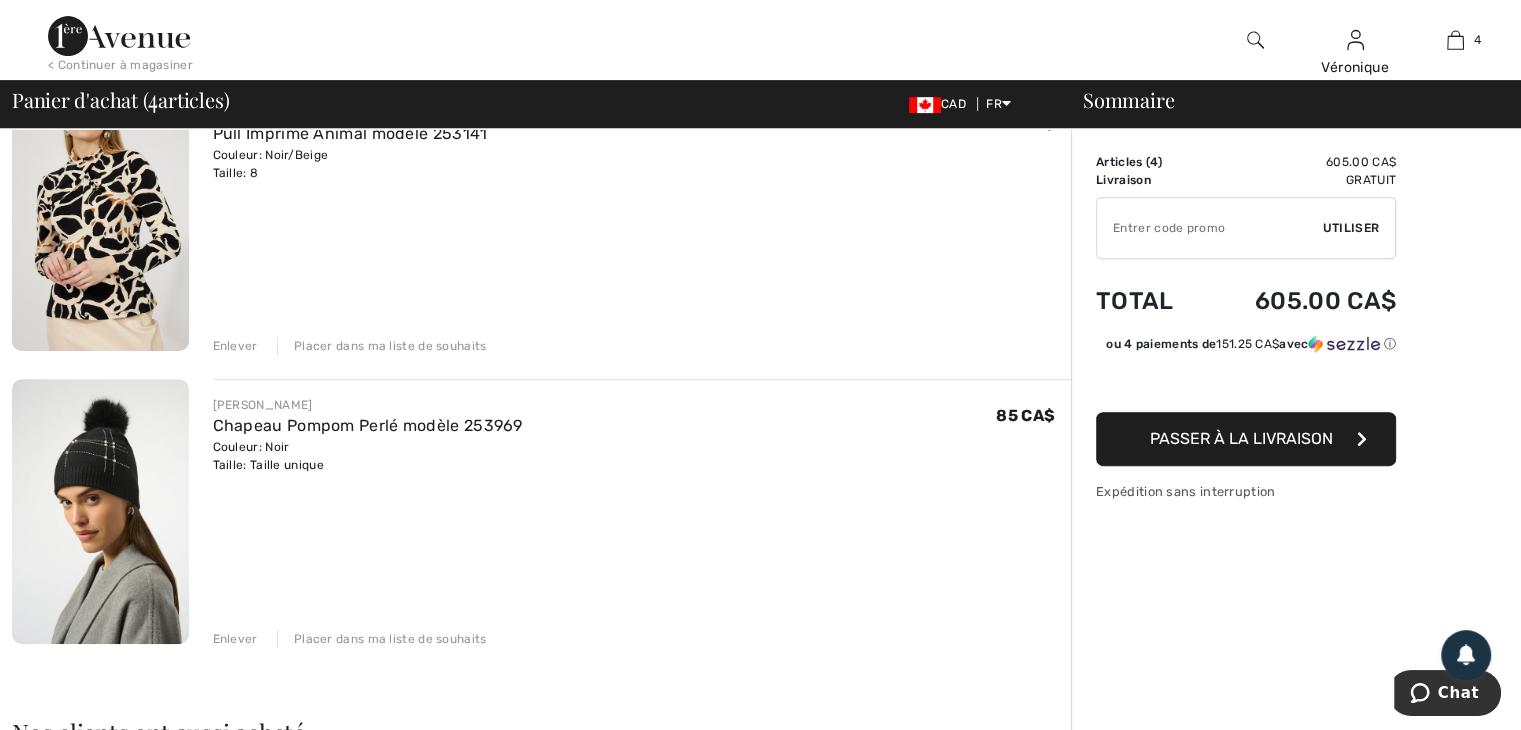
scroll to position [800, 0]
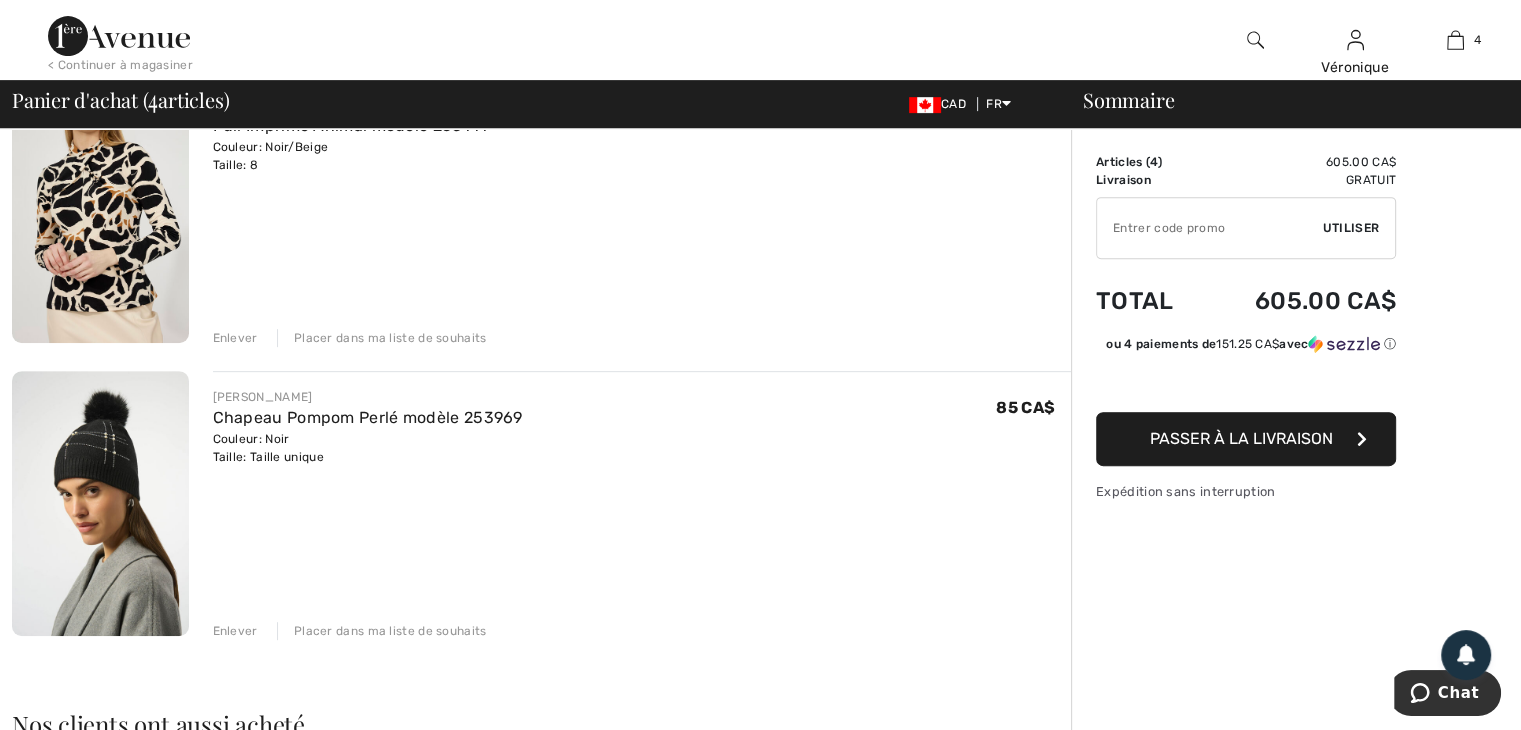
click at [228, 637] on div "Enlever" at bounding box center [235, 631] width 45 height 18
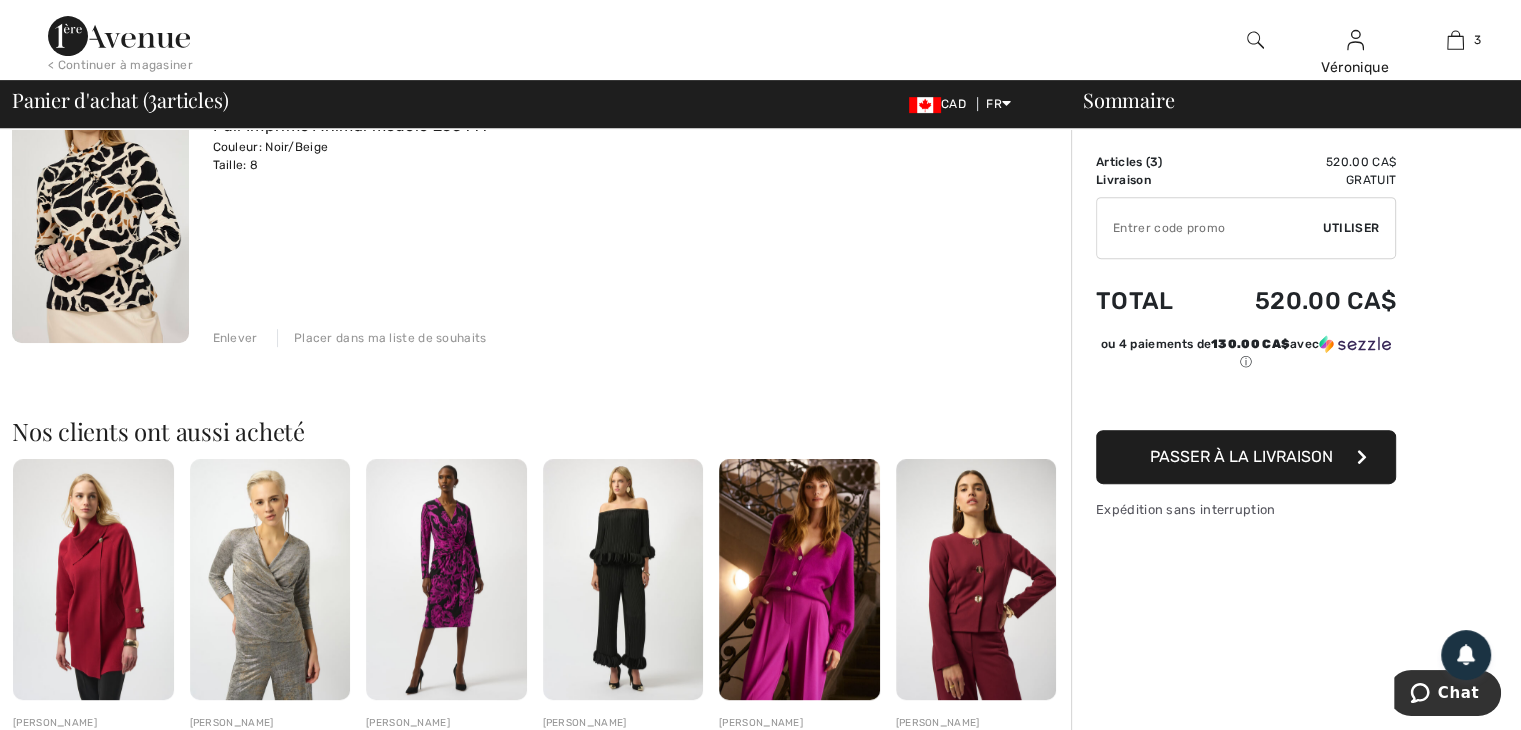
click at [1282, 625] on div "Sommaire Description Articles ( 3 ) 520.00 CA$ Code promo 0.00 CA$ Livraison Gr…" at bounding box center [1296, 266] width 450 height 1875
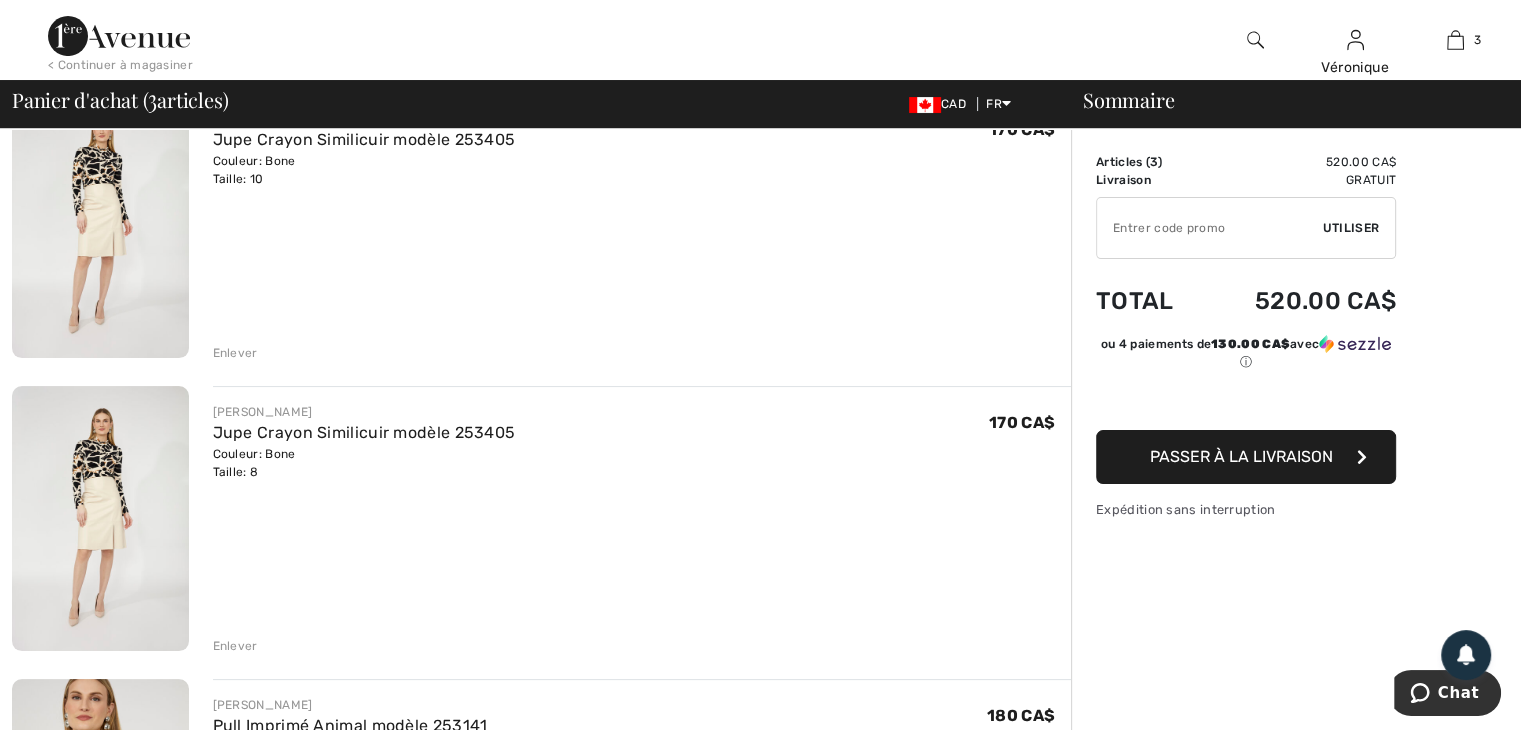
scroll to position [0, 0]
